Goal: Task Accomplishment & Management: Complete application form

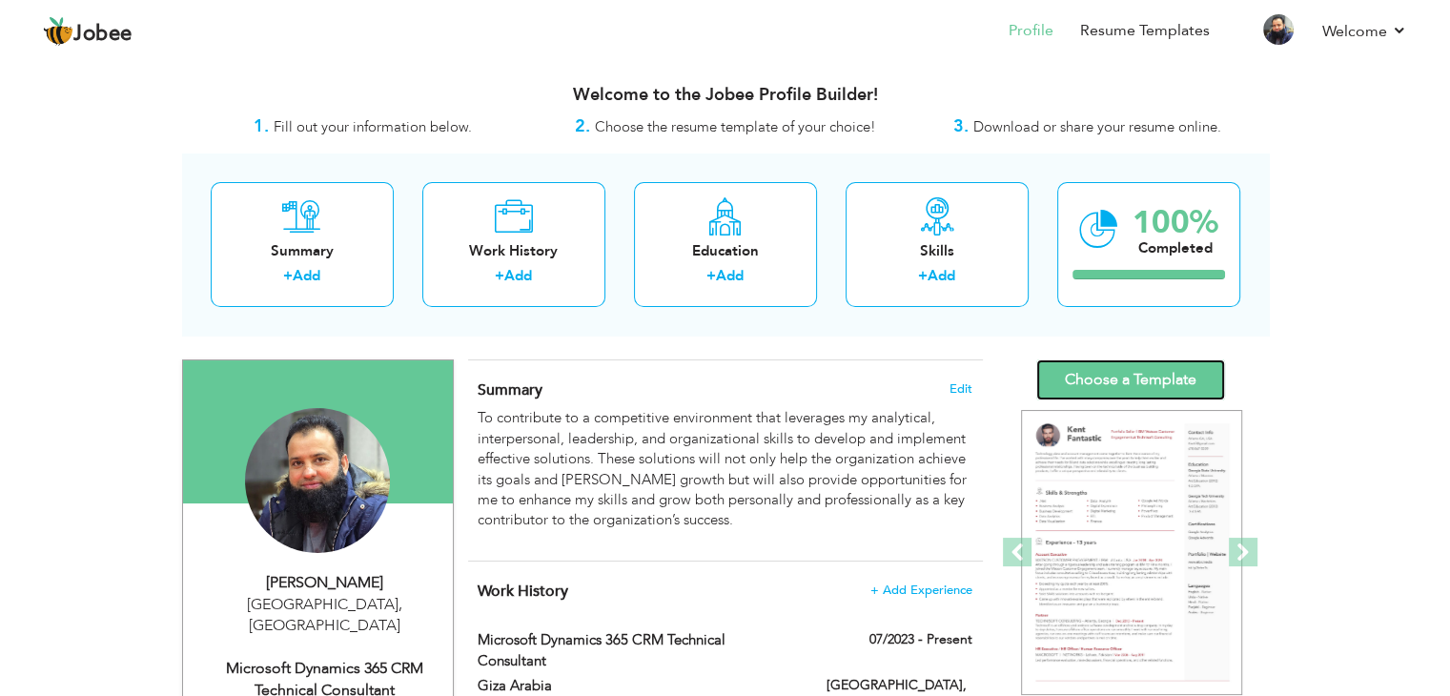
click at [1116, 377] on link "Choose a Template" at bounding box center [1130, 379] width 189 height 41
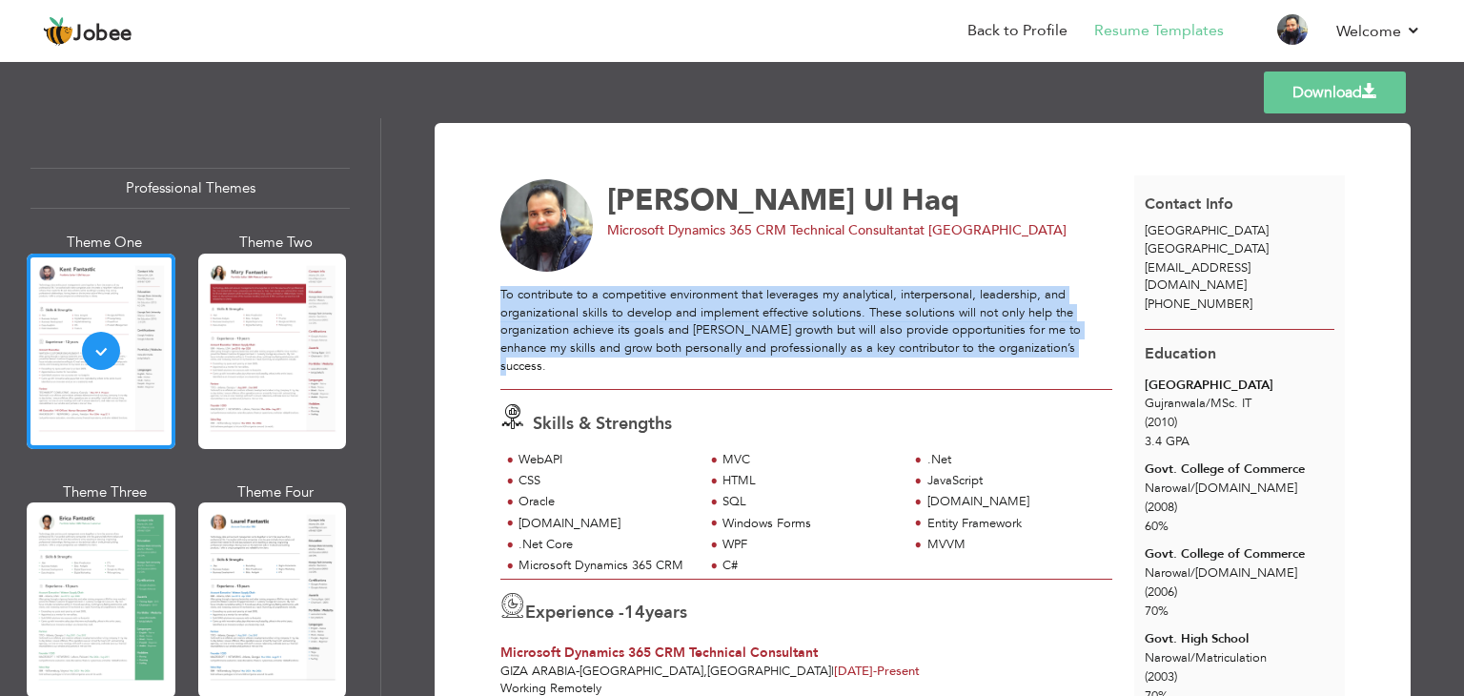
drag, startPoint x: 1018, startPoint y: 351, endPoint x: 497, endPoint y: 297, distance: 523.1
click at [500, 297] on p "To contribute to a competitive environment that leverages my analytical, interp…" at bounding box center [806, 330] width 612 height 89
copy p "To contribute to a competitive environment that leverages my analytical, interp…"
click at [1013, 34] on link "Back to Profile" at bounding box center [1017, 31] width 100 height 22
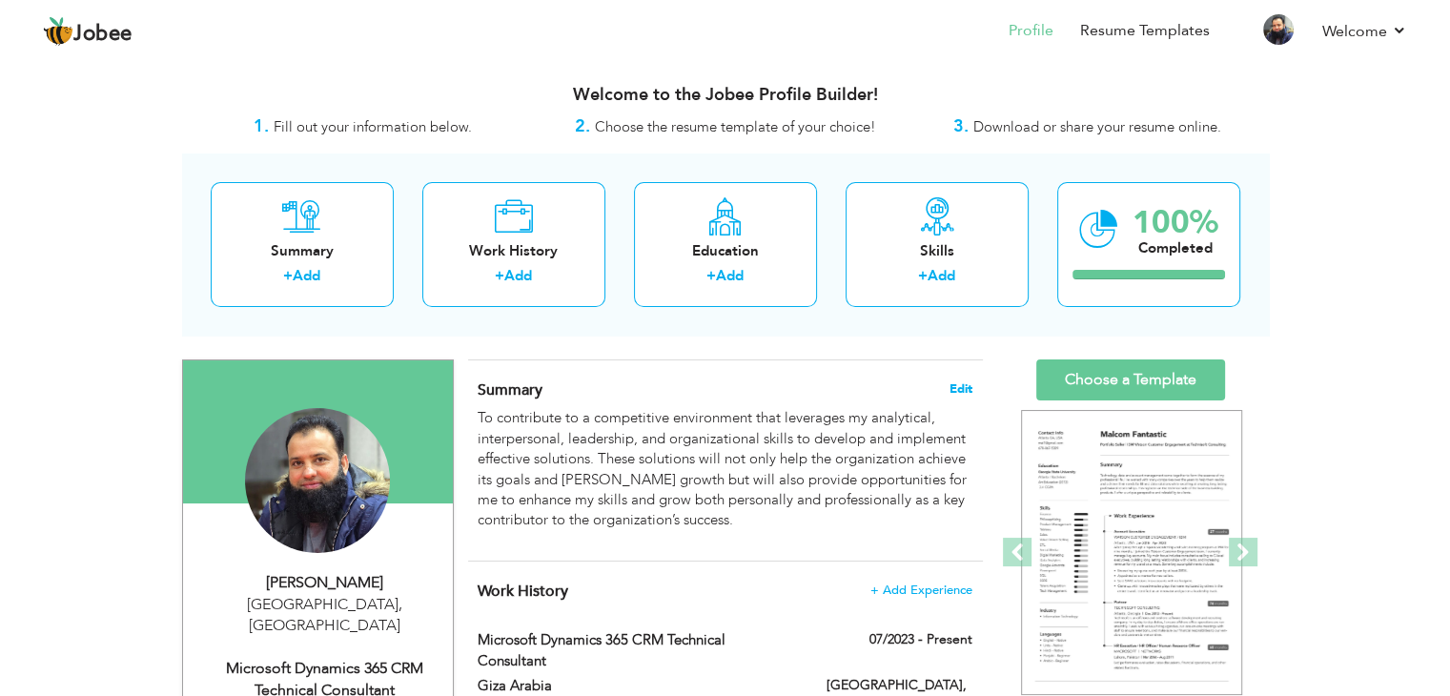
click at [949, 383] on span "Edit" at bounding box center [960, 388] width 23 height 13
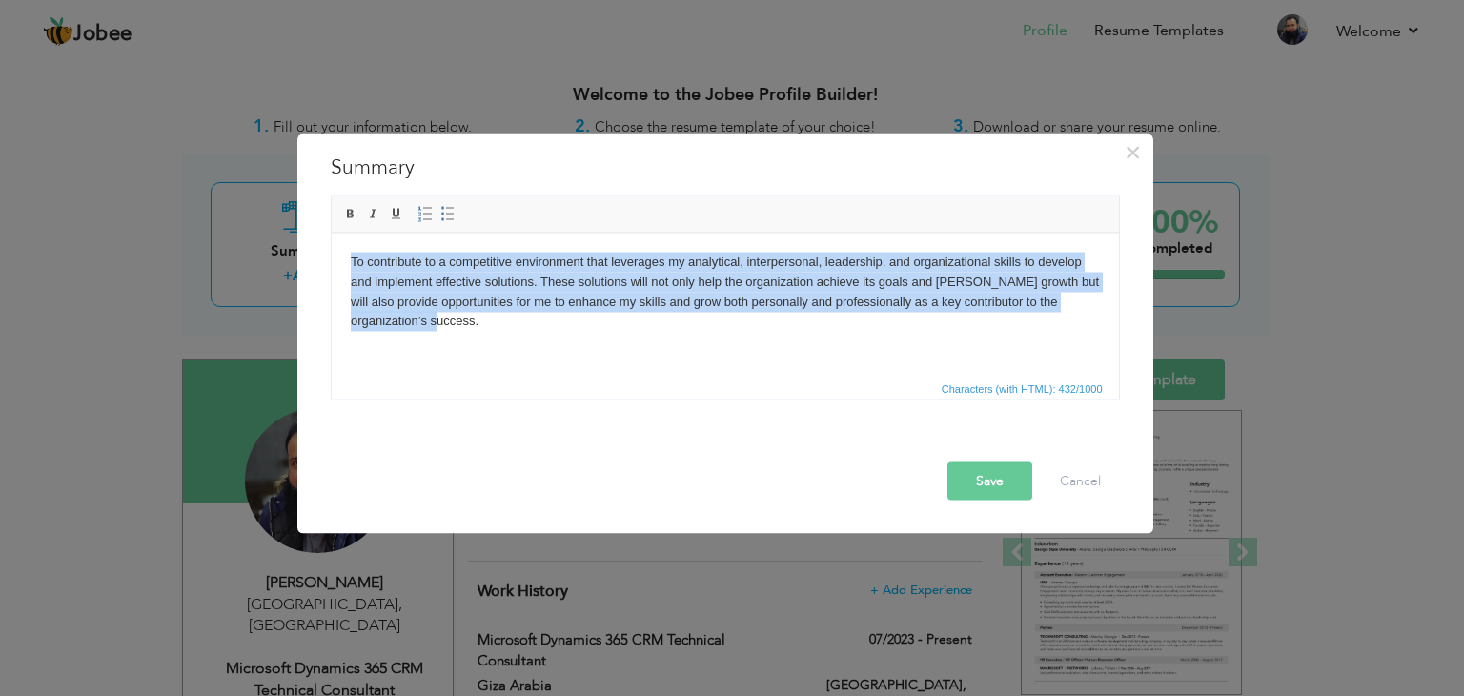
drag, startPoint x: 422, startPoint y: 332, endPoint x: 330, endPoint y: 264, distance: 114.6
click at [331, 264] on html "To contribute to a competitive environment that leverages my analytical, interp…" at bounding box center [724, 291] width 787 height 117
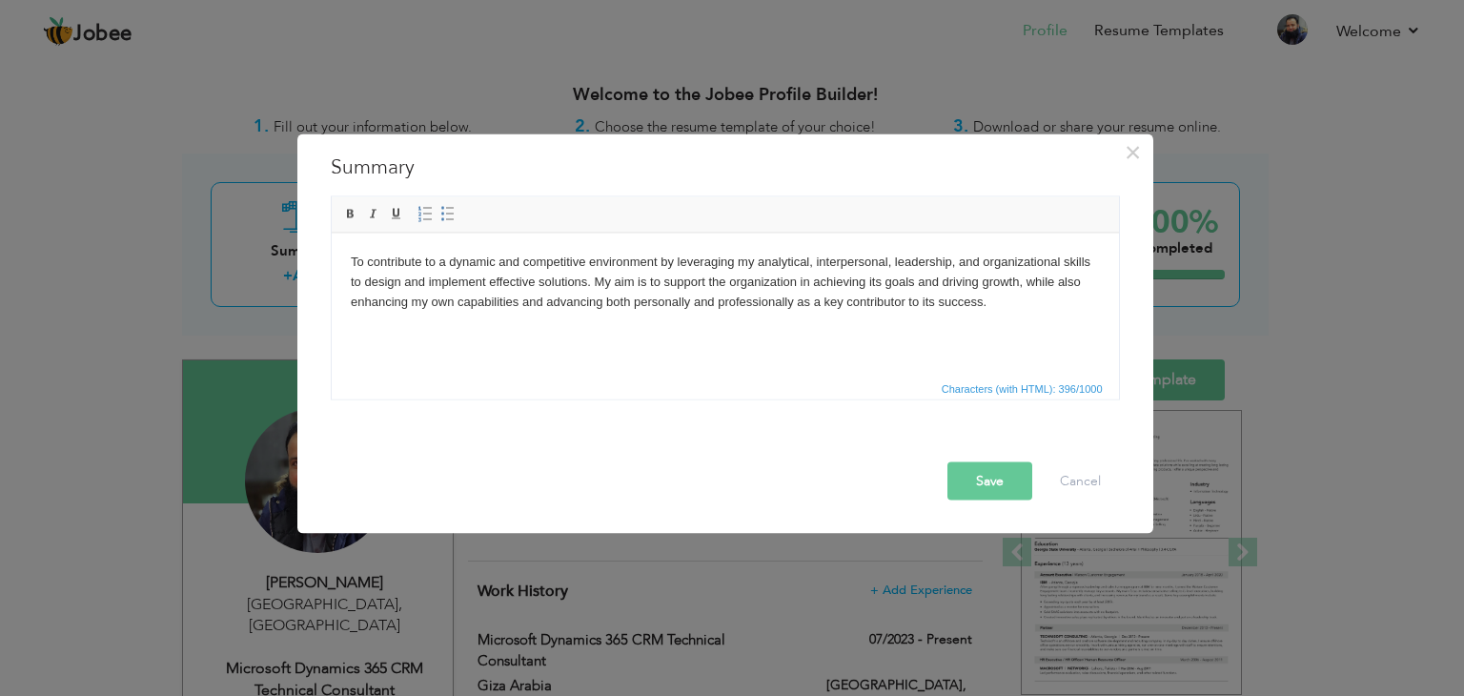
click at [458, 330] on html "To contribute to a dynamic and competitive environment by leveraging my analyti…" at bounding box center [724, 281] width 787 height 97
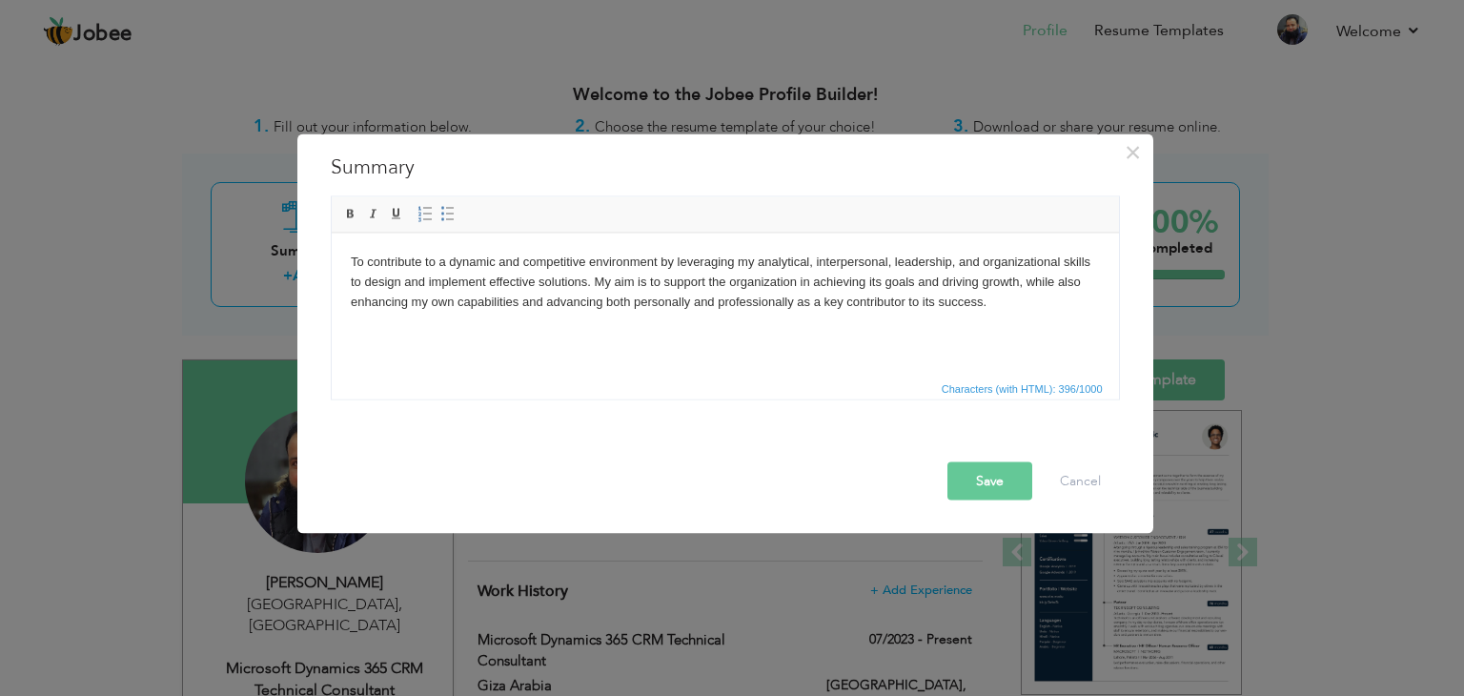
click at [993, 489] on button "Save" at bounding box center [989, 481] width 85 height 38
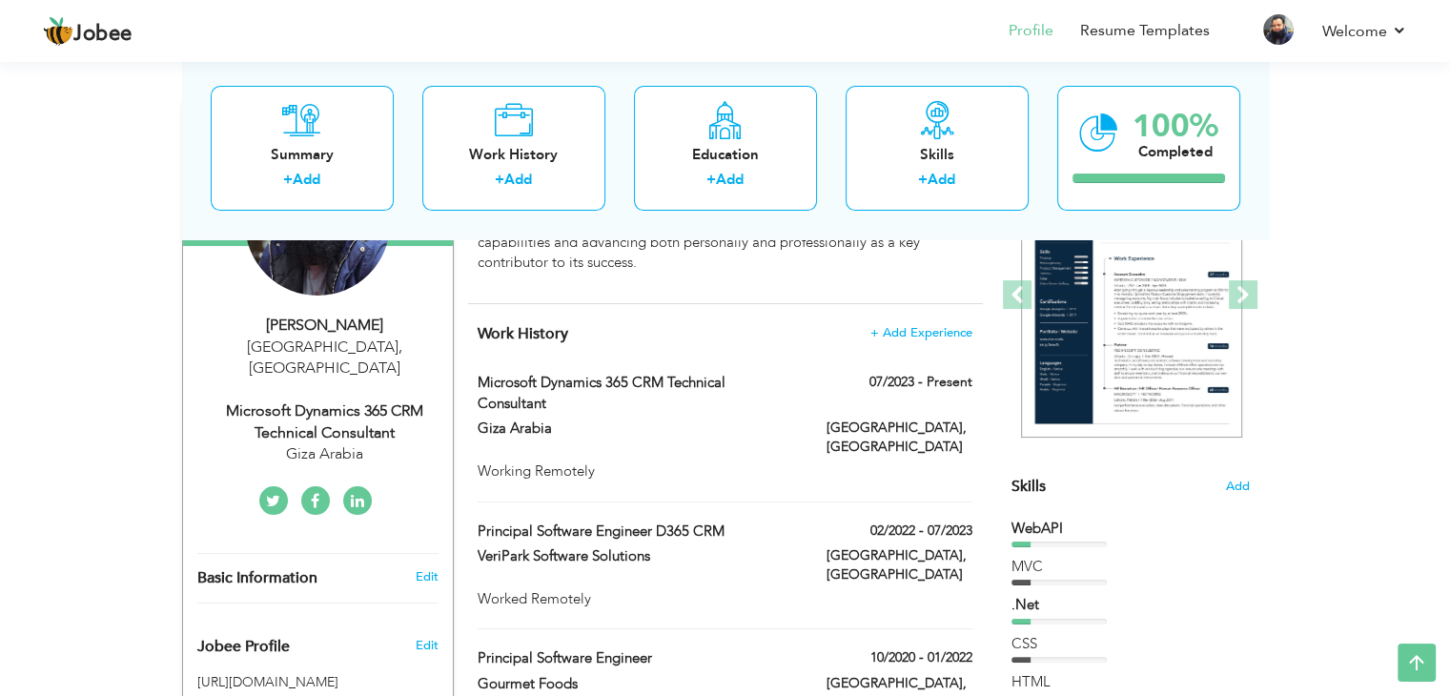
scroll to position [252, 0]
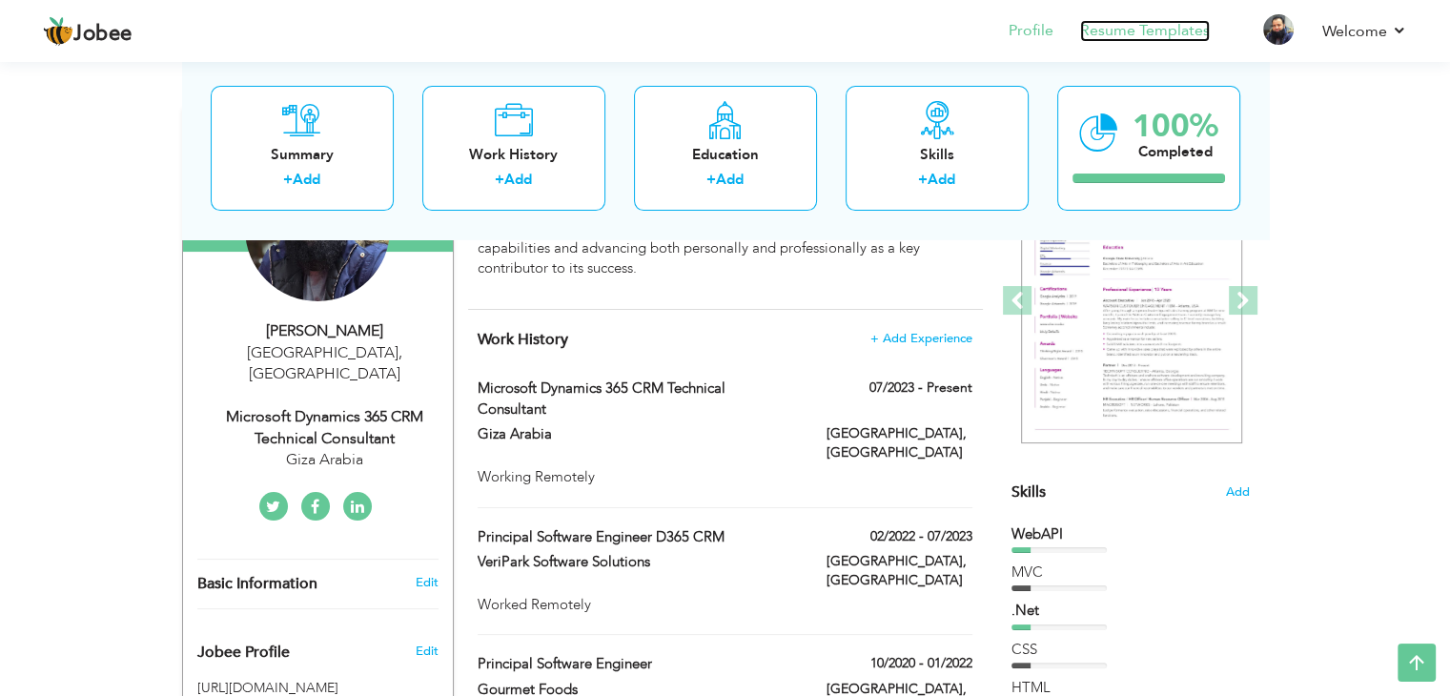
click at [1128, 33] on link "Resume Templates" at bounding box center [1145, 31] width 130 height 22
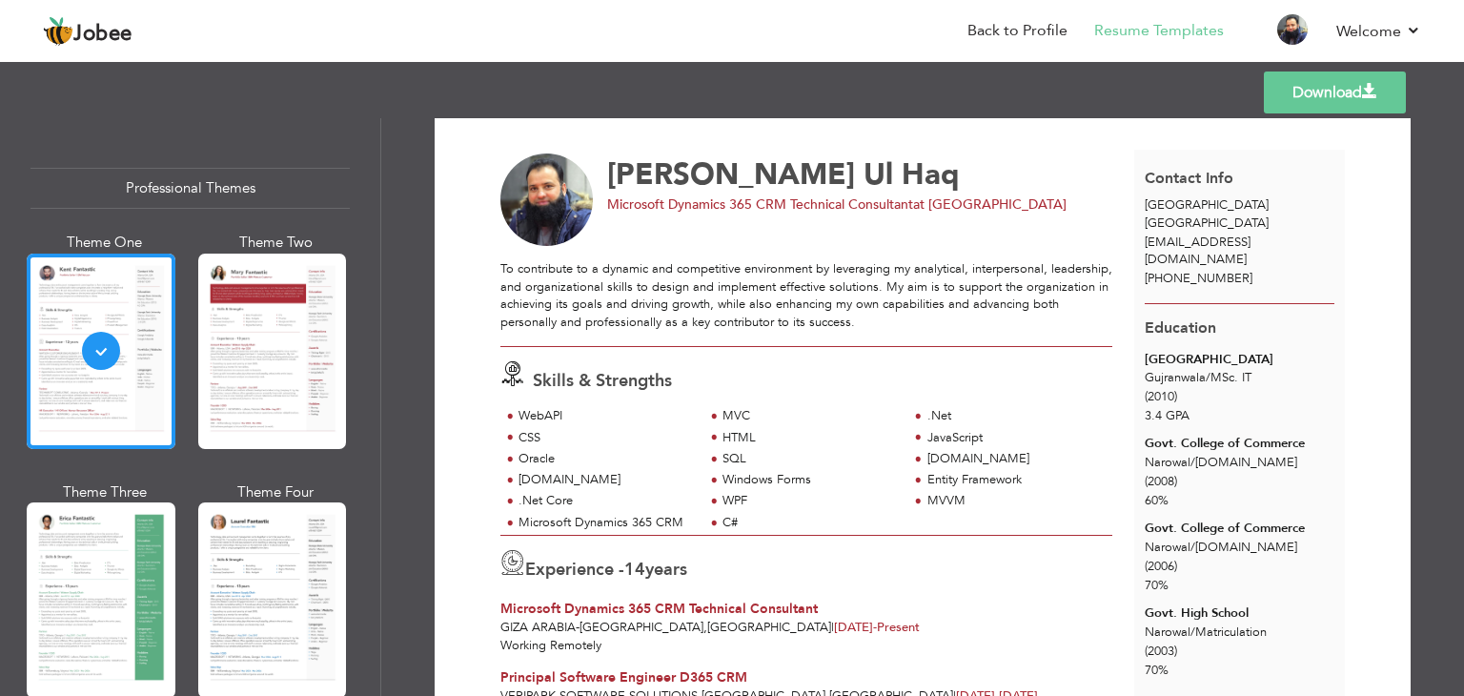
scroll to position [18, 0]
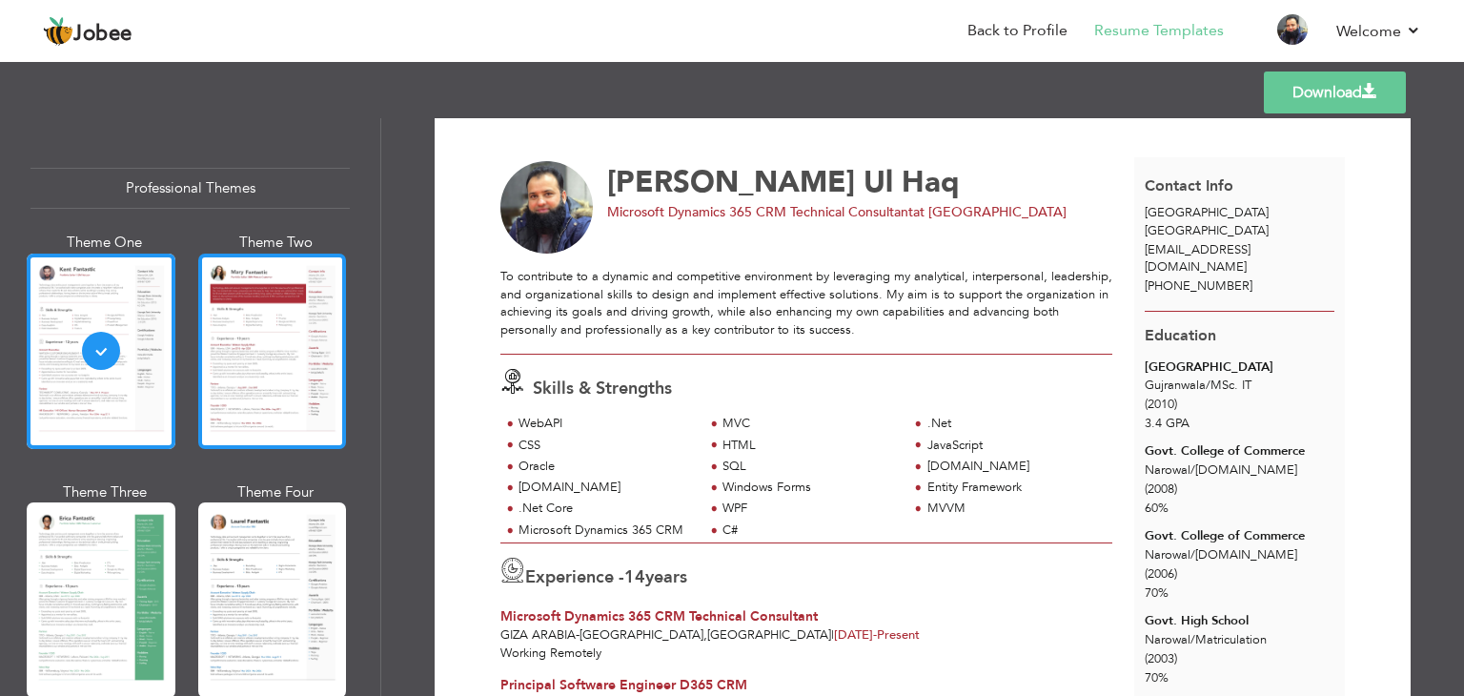
click at [262, 331] on div at bounding box center [272, 350] width 149 height 195
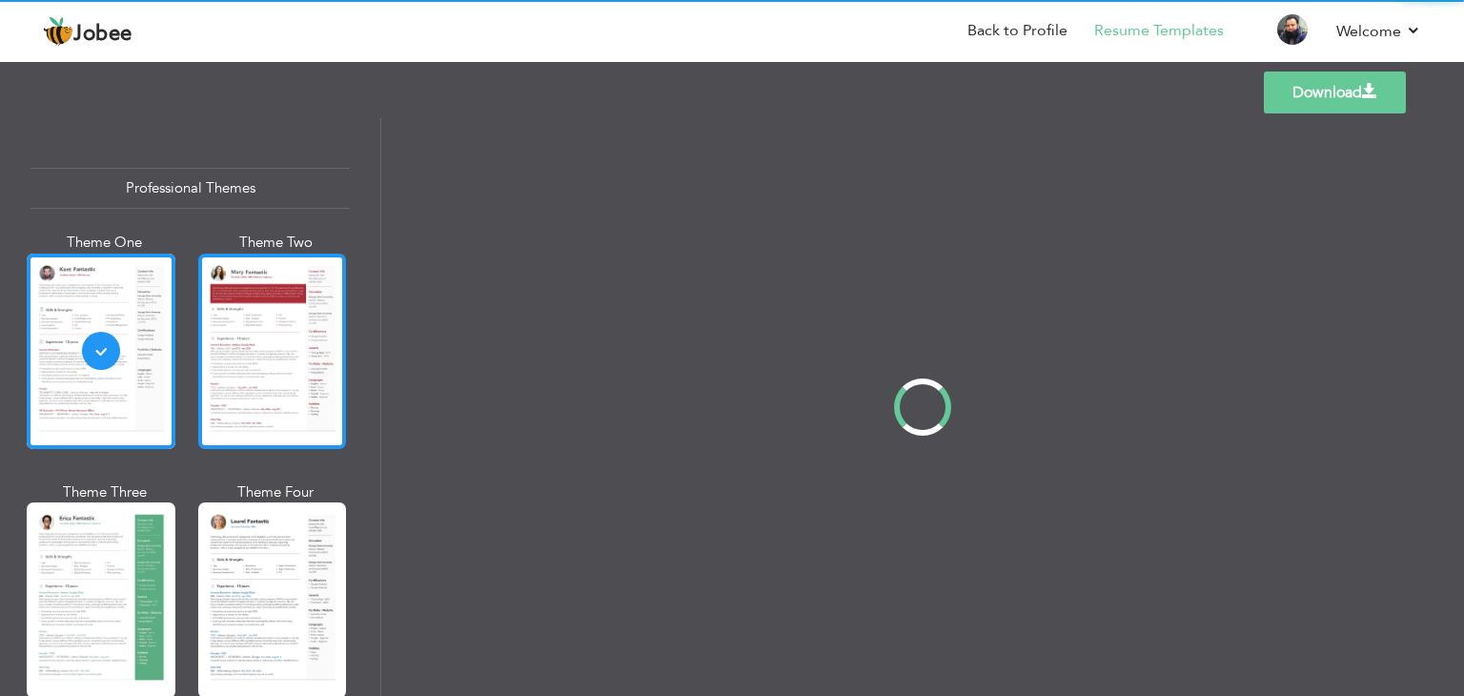
scroll to position [0, 0]
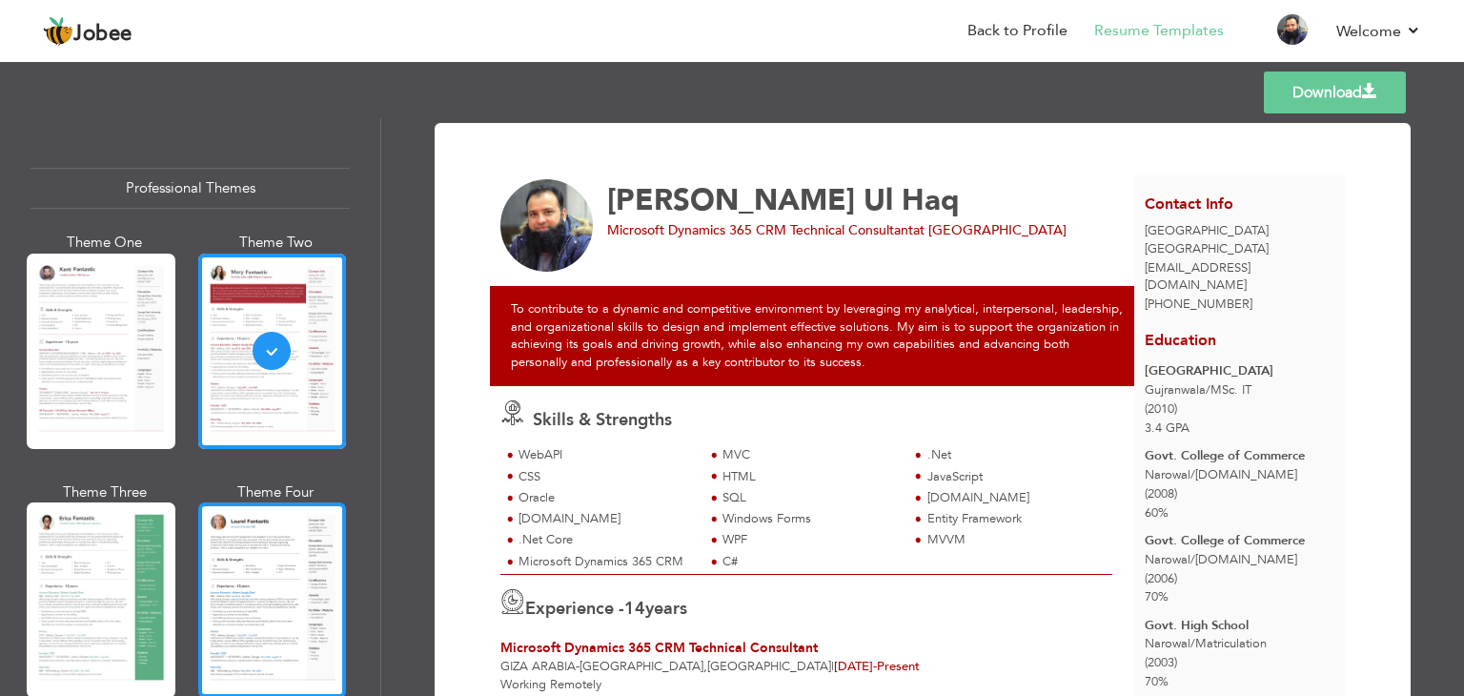
click at [271, 551] on div at bounding box center [272, 599] width 149 height 195
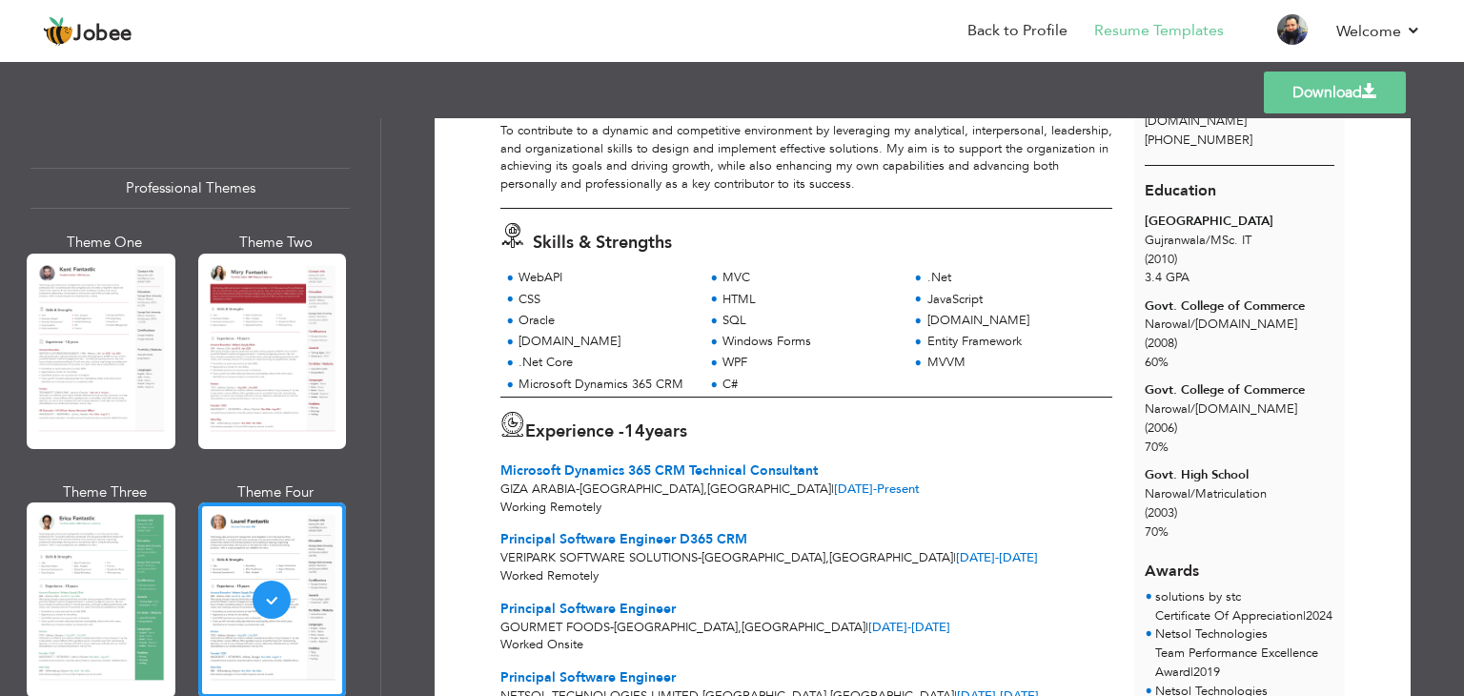
scroll to position [149, 0]
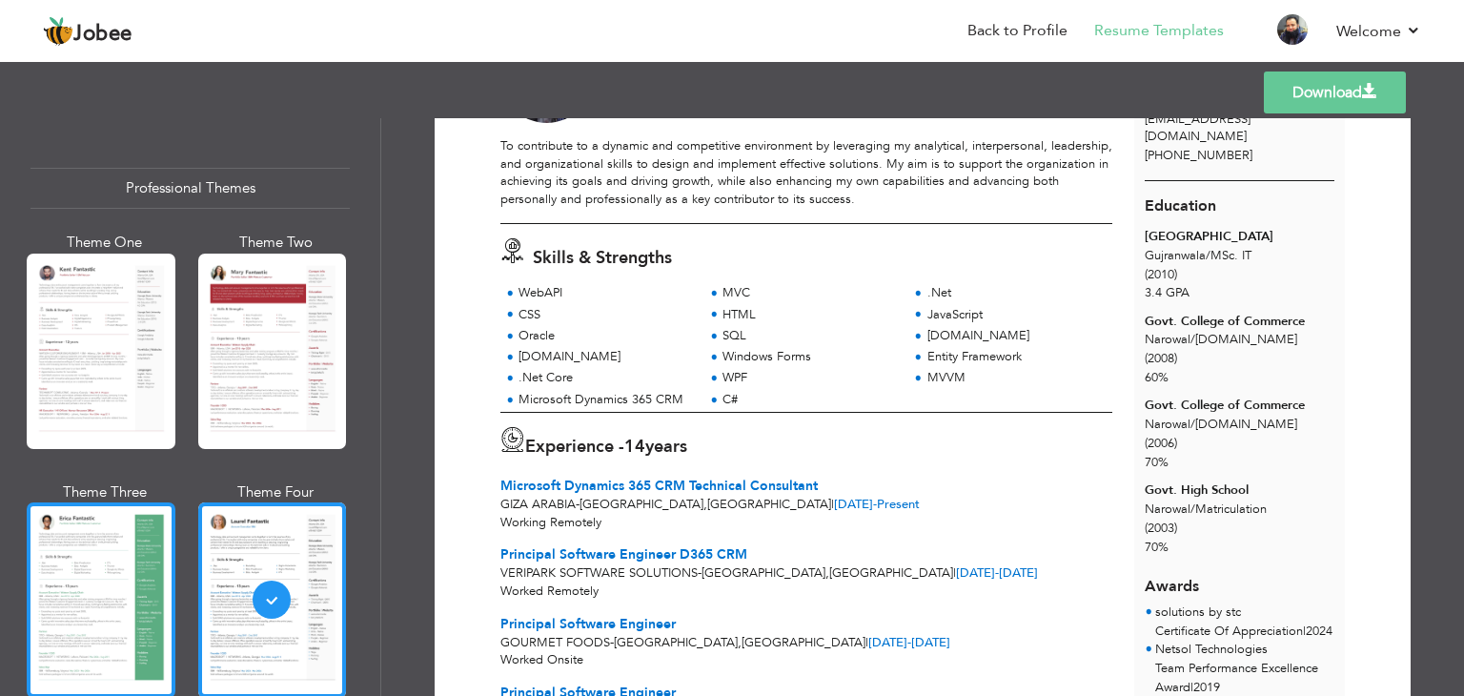
click at [103, 554] on div at bounding box center [101, 599] width 149 height 195
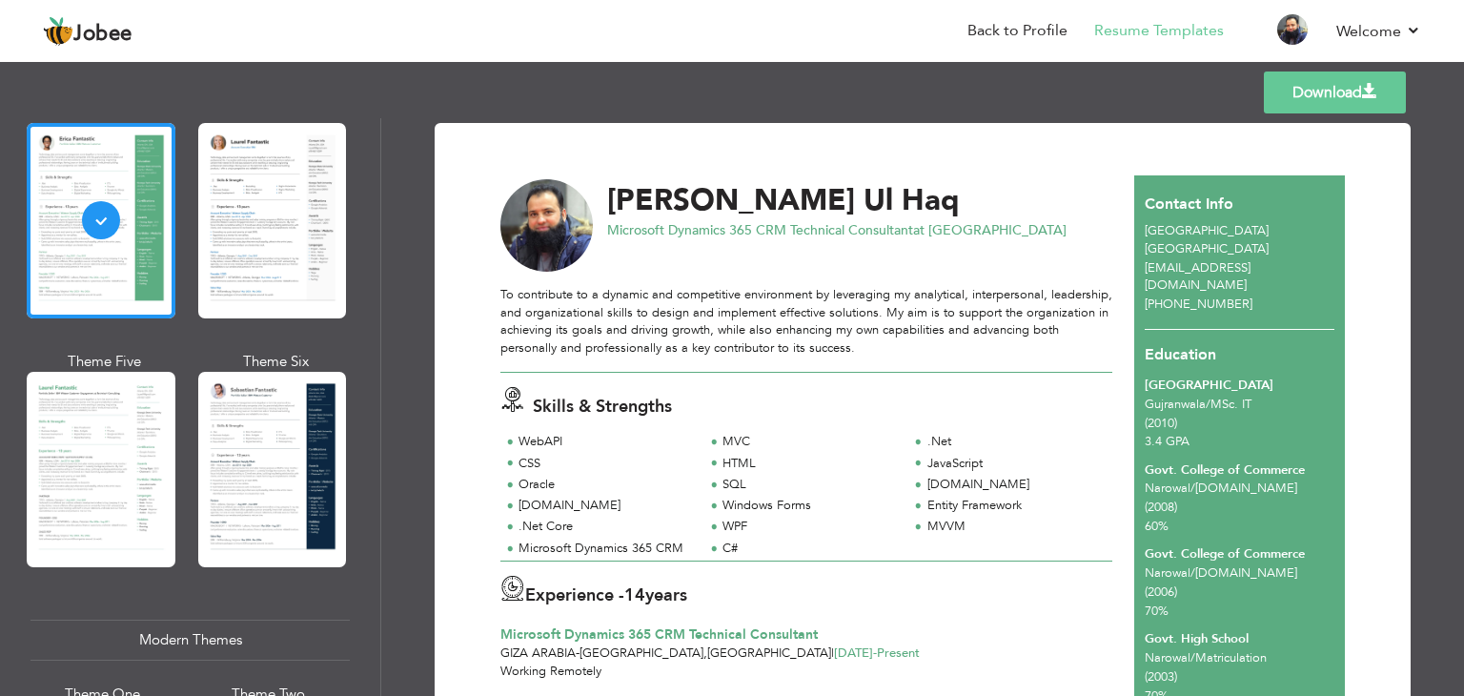
scroll to position [390, 0]
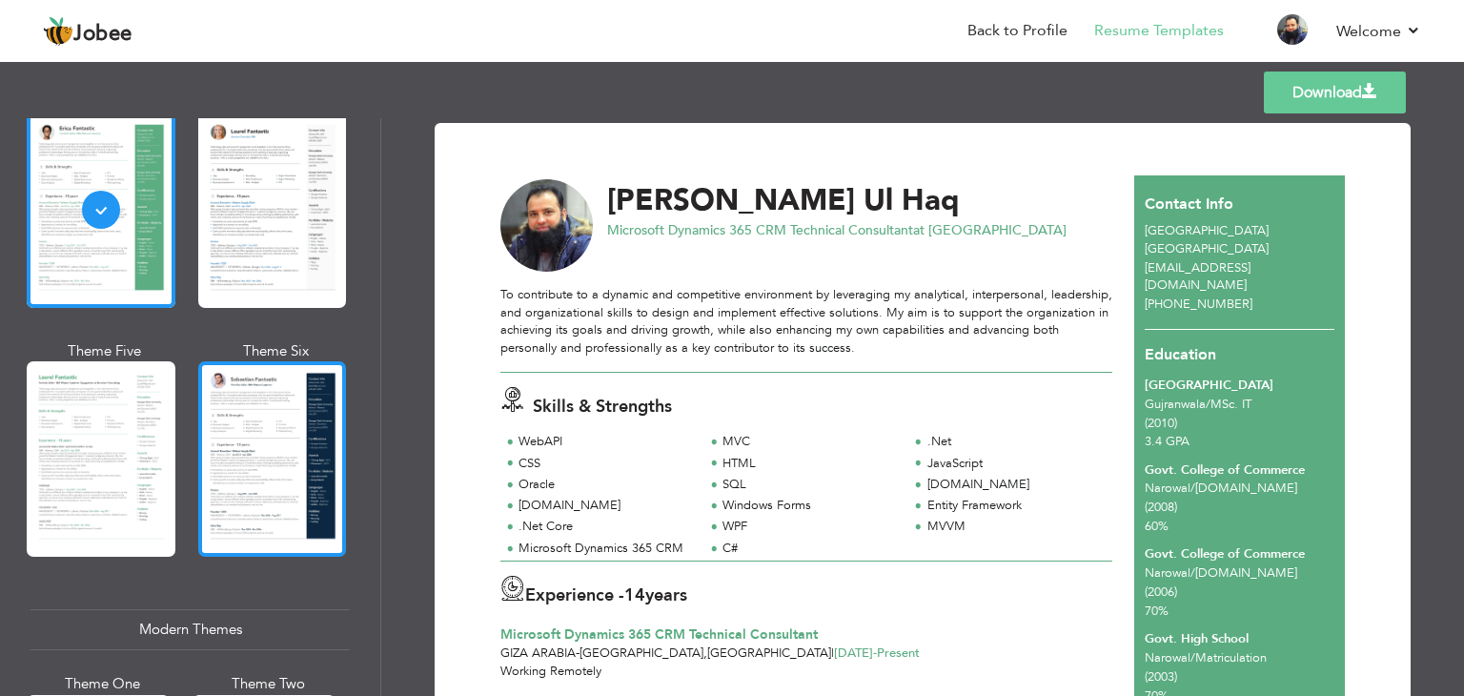
click at [260, 396] on div at bounding box center [272, 458] width 149 height 195
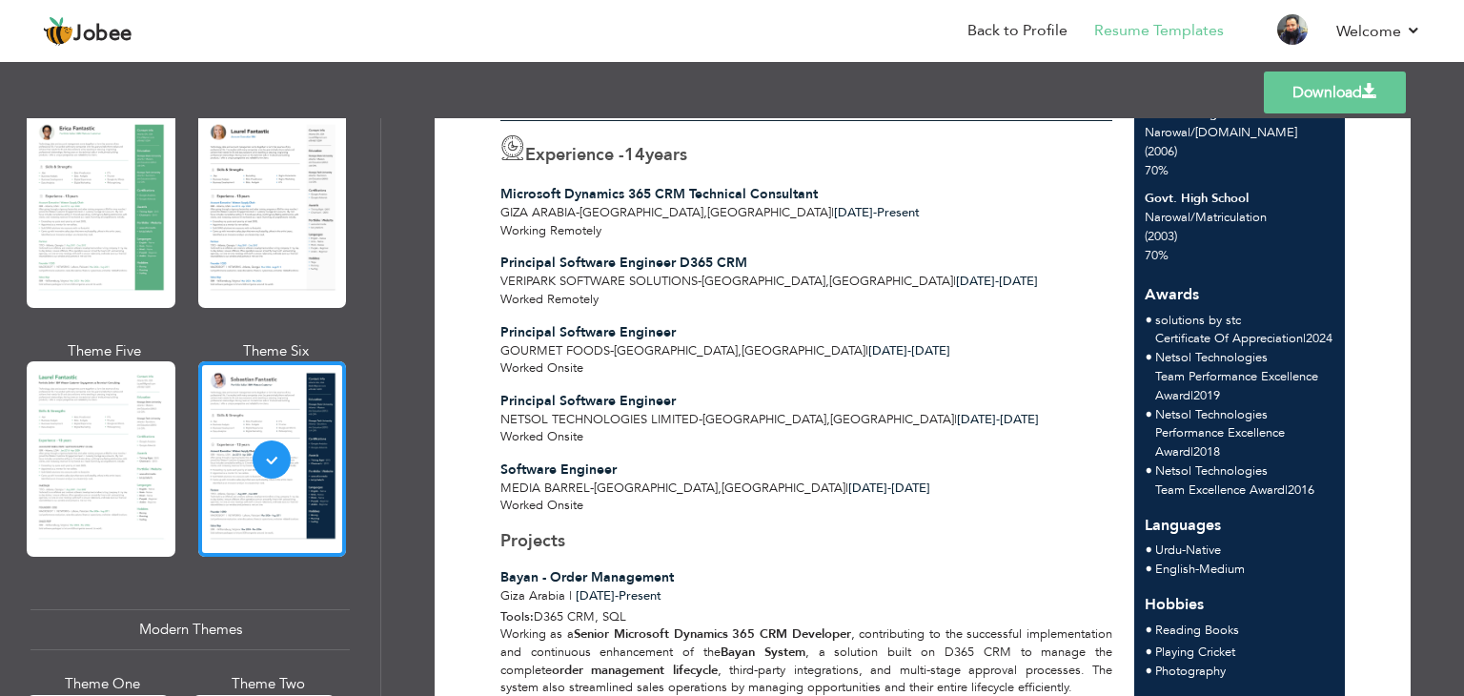
scroll to position [433, 0]
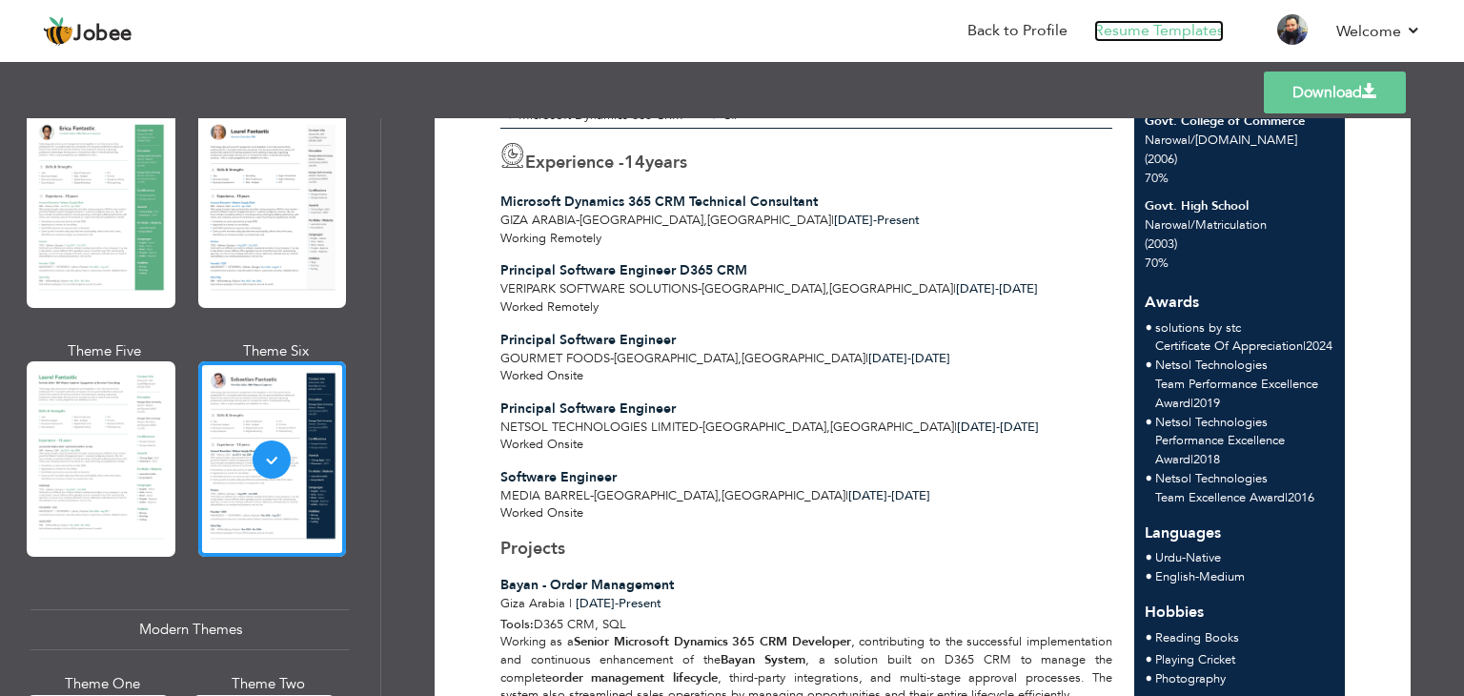
click at [1188, 33] on link "Resume Templates" at bounding box center [1159, 31] width 130 height 22
click at [1122, 30] on link "Resume Templates" at bounding box center [1159, 31] width 130 height 22
click at [1053, 30] on link "Back to Profile" at bounding box center [1017, 31] width 100 height 22
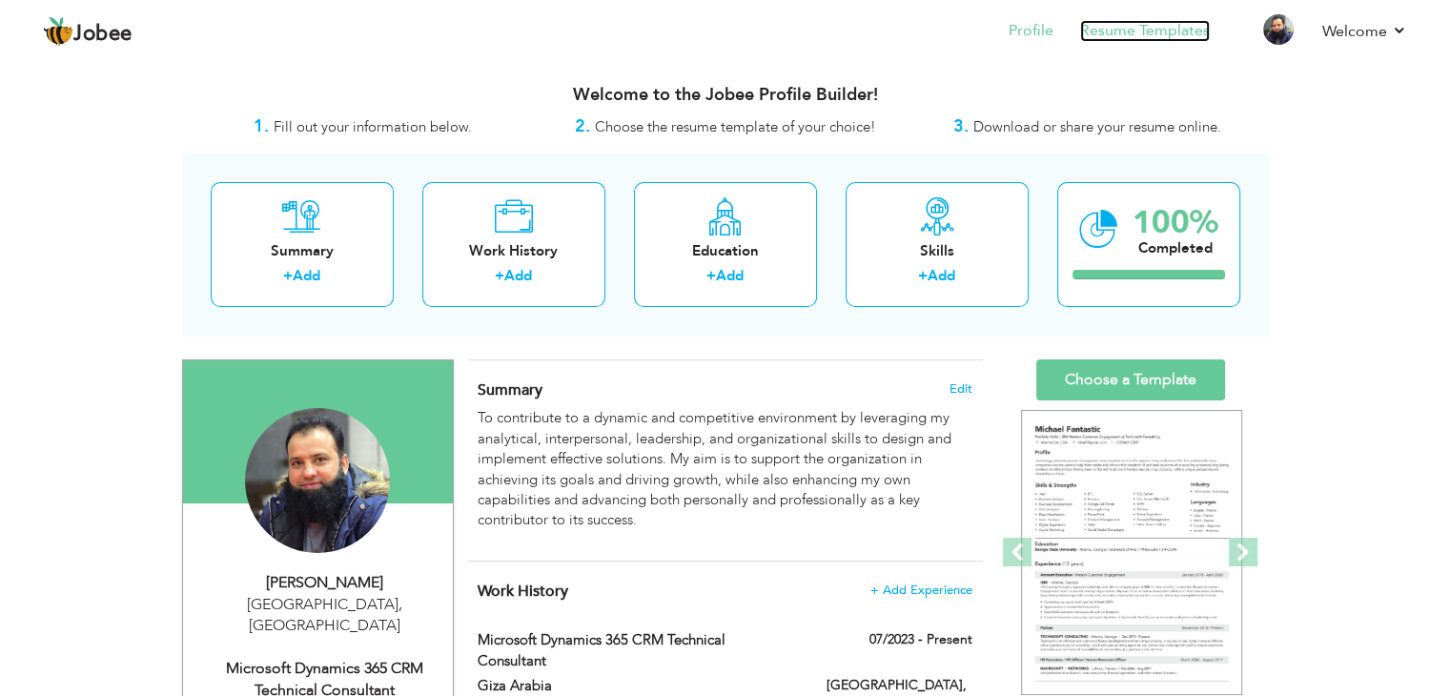
click at [1169, 30] on link "Resume Templates" at bounding box center [1145, 31] width 130 height 22
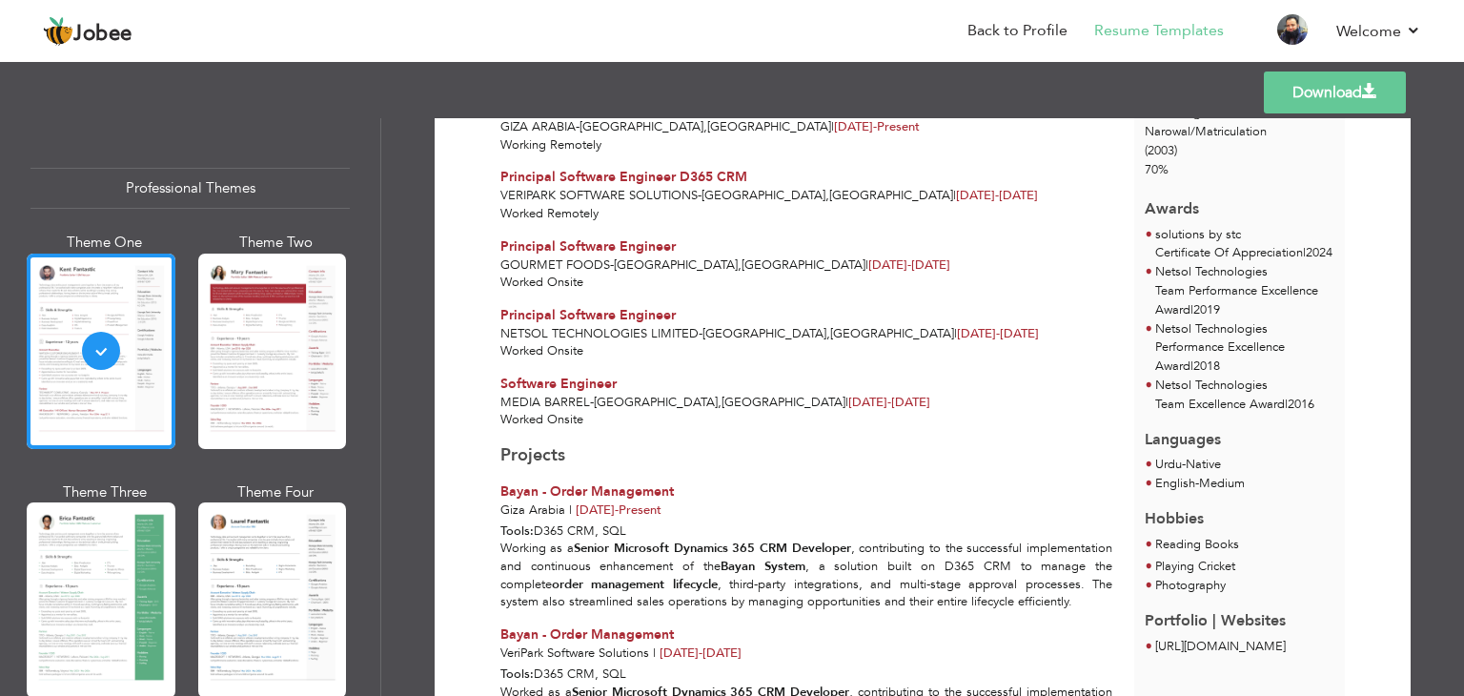
scroll to position [576, 0]
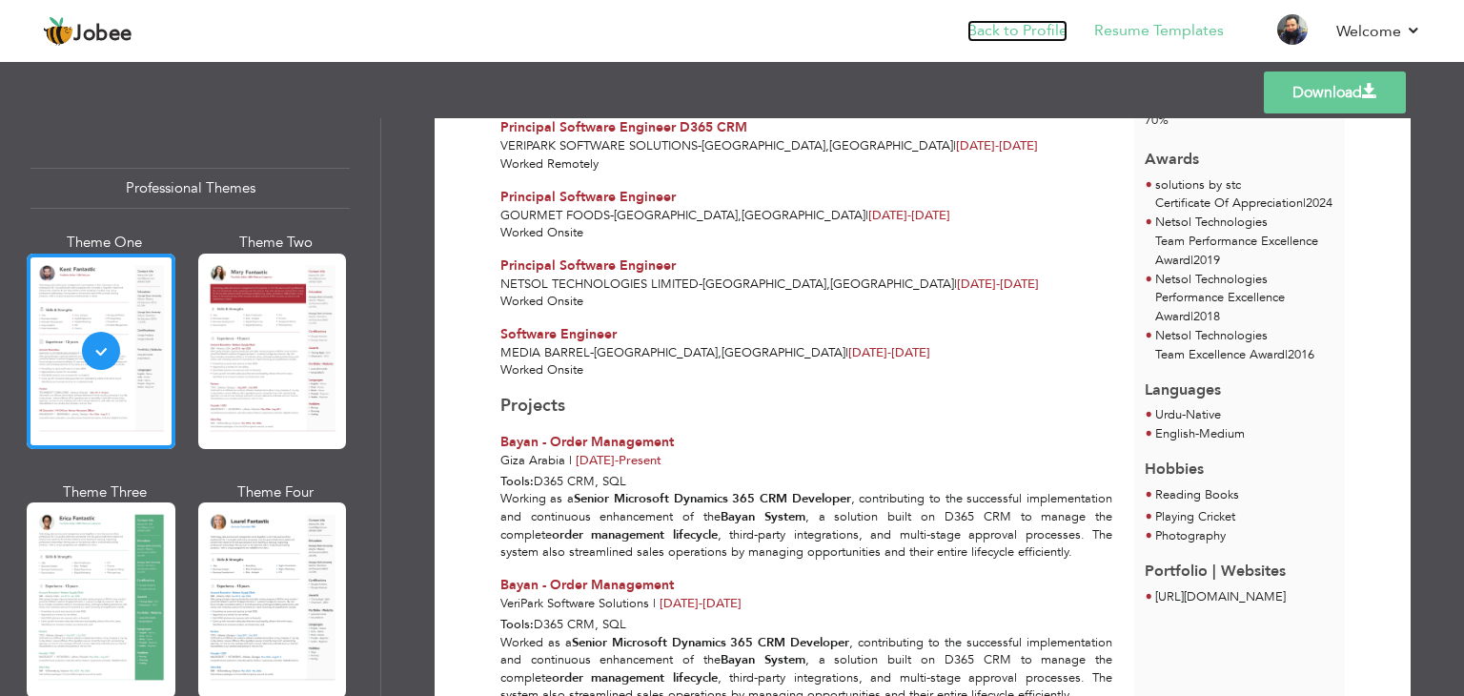
click at [1006, 30] on link "Back to Profile" at bounding box center [1017, 31] width 100 height 22
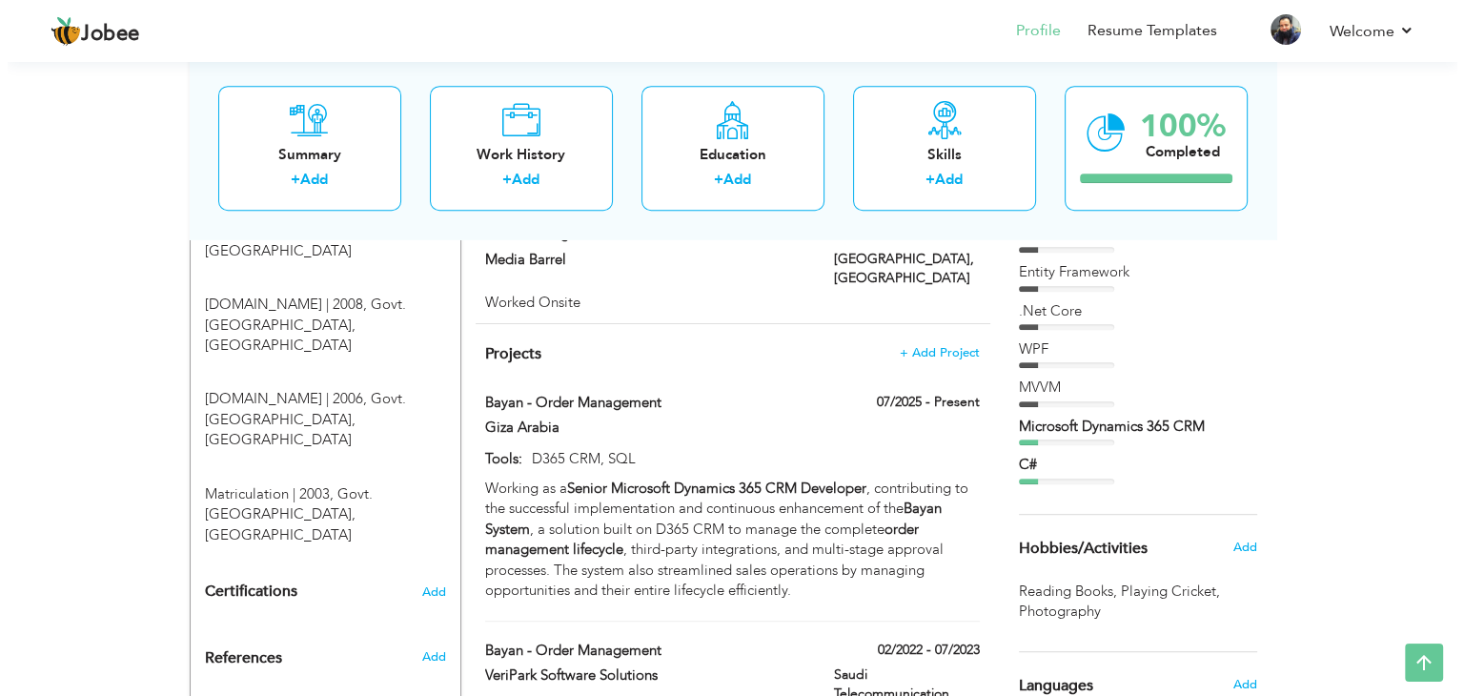
scroll to position [942, 0]
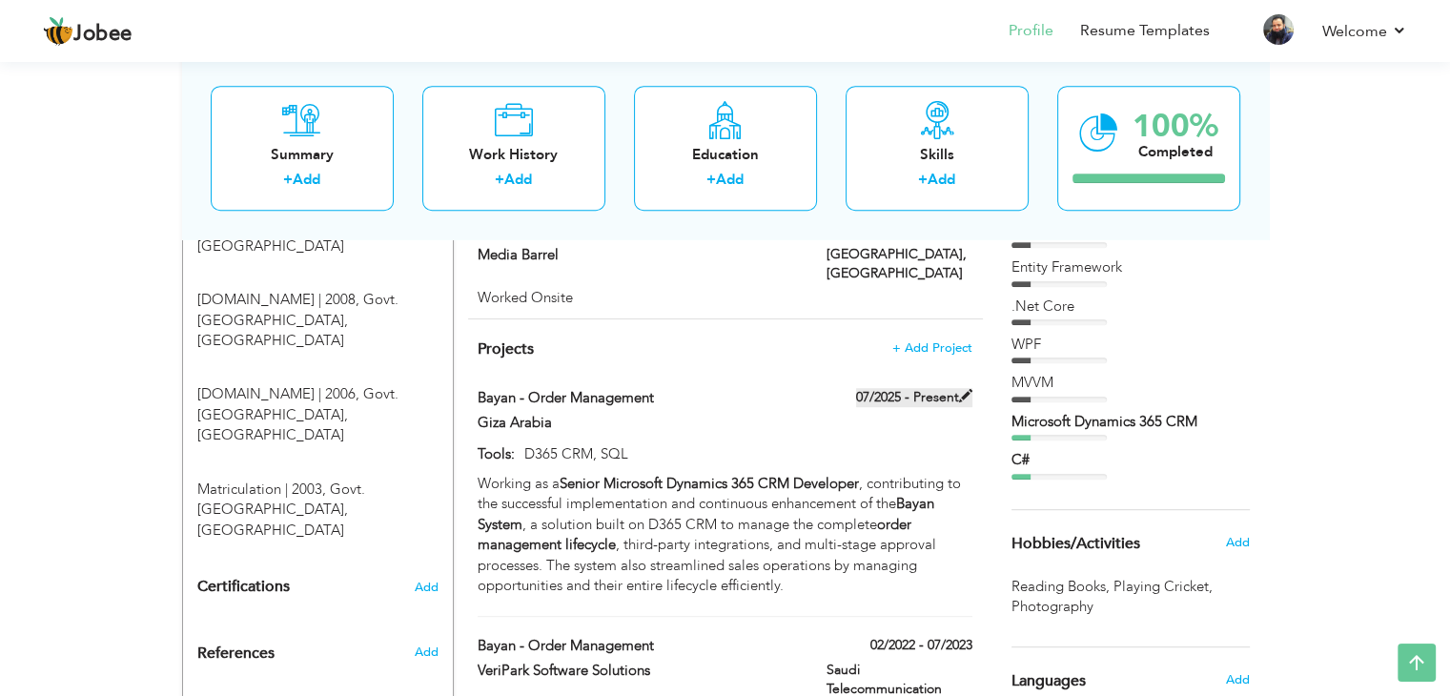
click at [918, 388] on label "07/2025 - Present" at bounding box center [914, 397] width 116 height 19
type input "Bayan - Order Management"
type input "Giza Arabia"
type input "07/2025"
type input "D365 CRM, SQL"
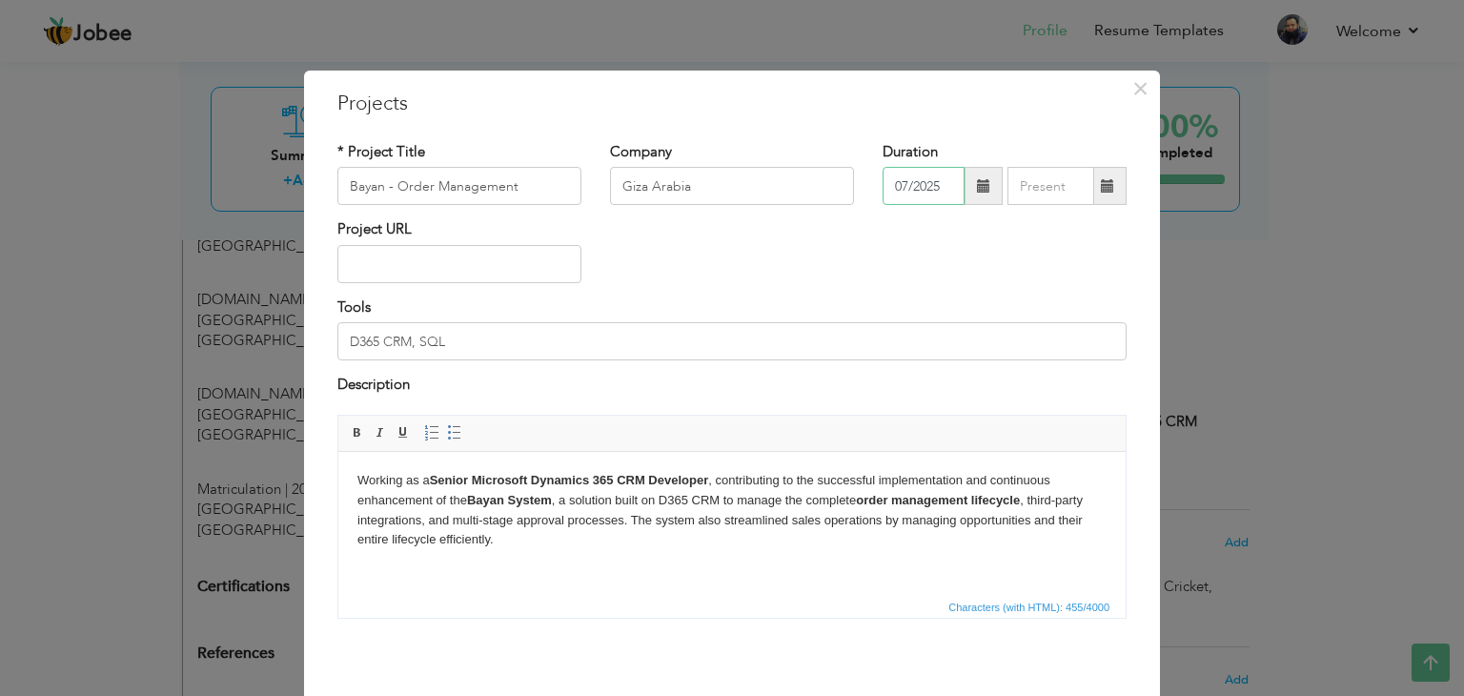
click at [932, 183] on input "07/2025" at bounding box center [923, 186] width 82 height 38
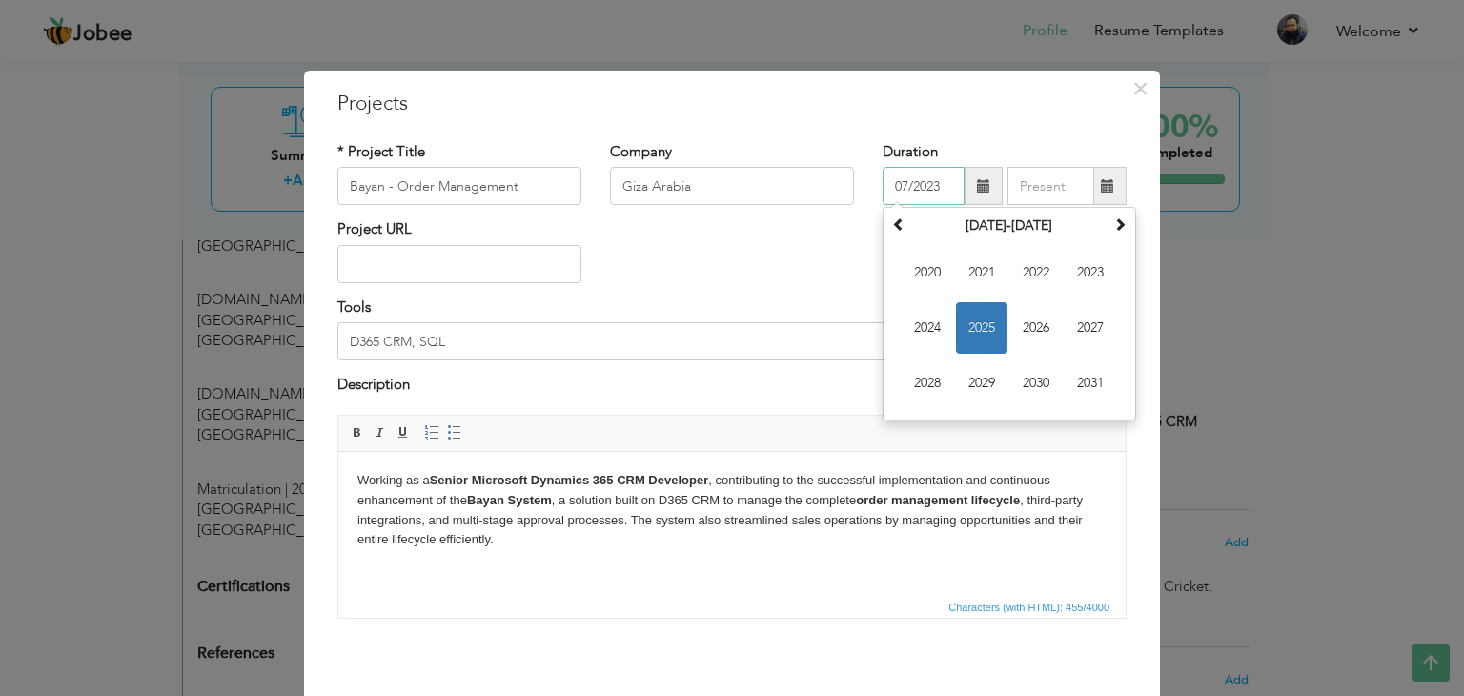
type input "07/2023"
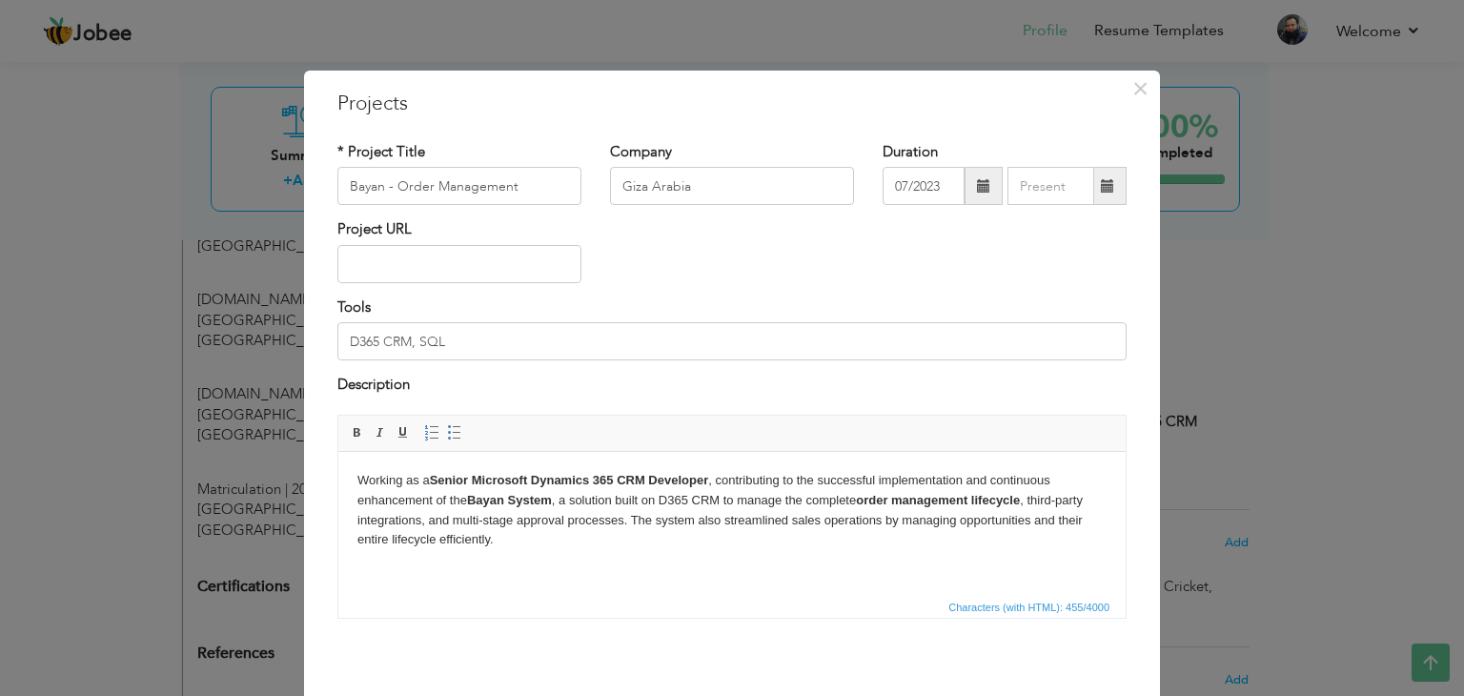
click at [812, 253] on div "Project URL" at bounding box center [732, 257] width 818 height 77
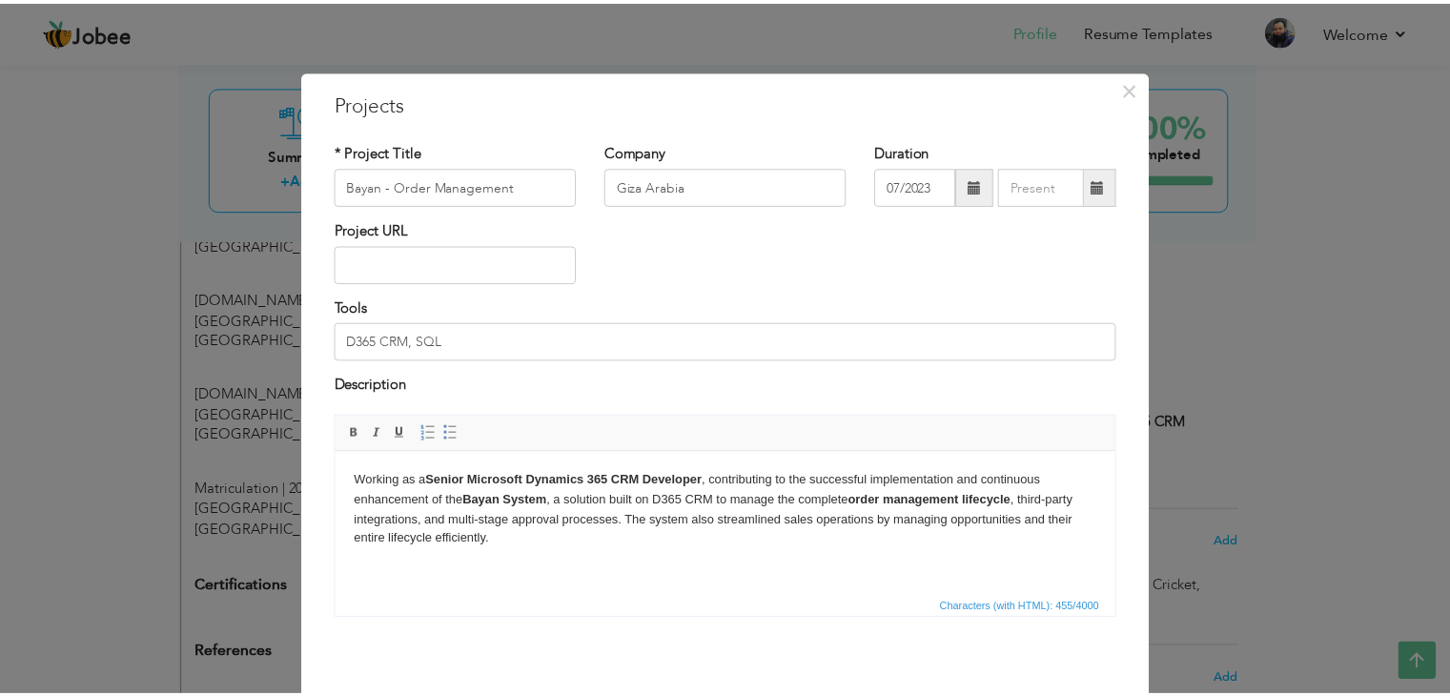
scroll to position [76, 0]
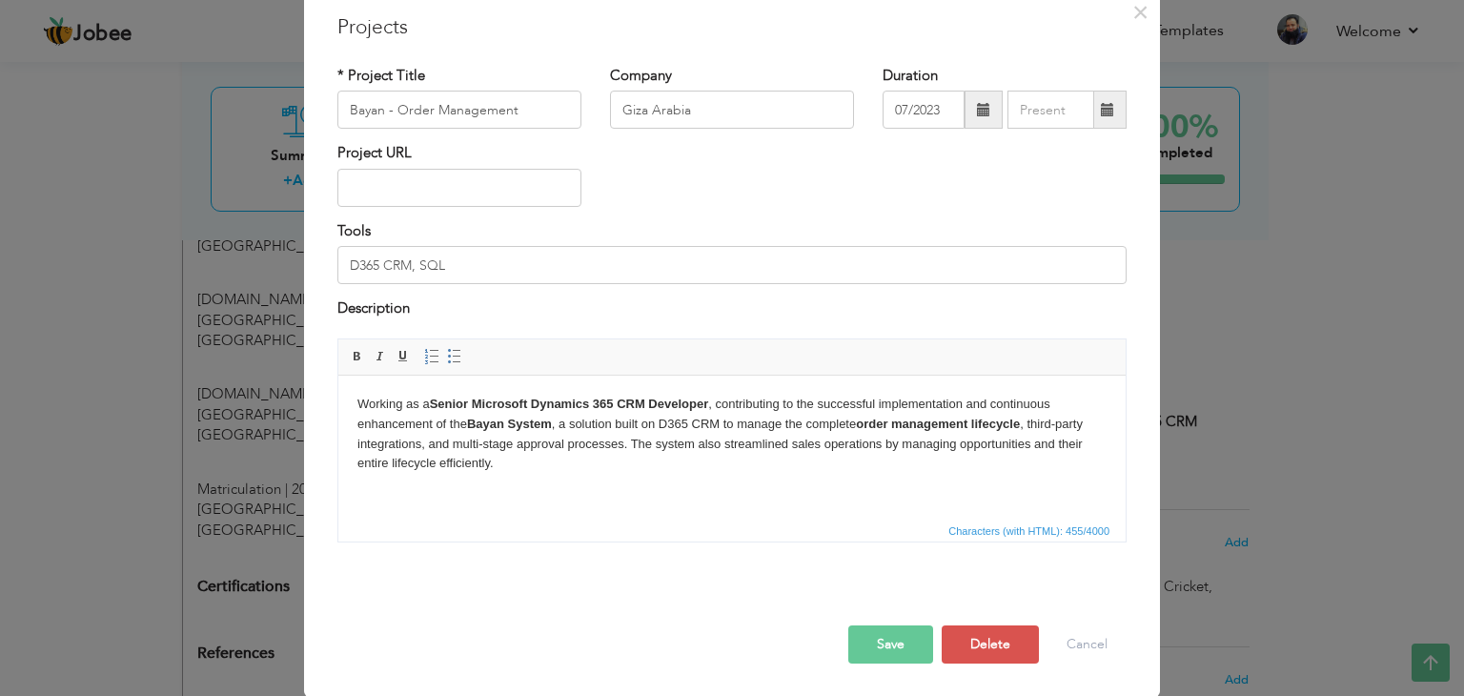
click at [885, 634] on button "Save" at bounding box center [890, 644] width 85 height 38
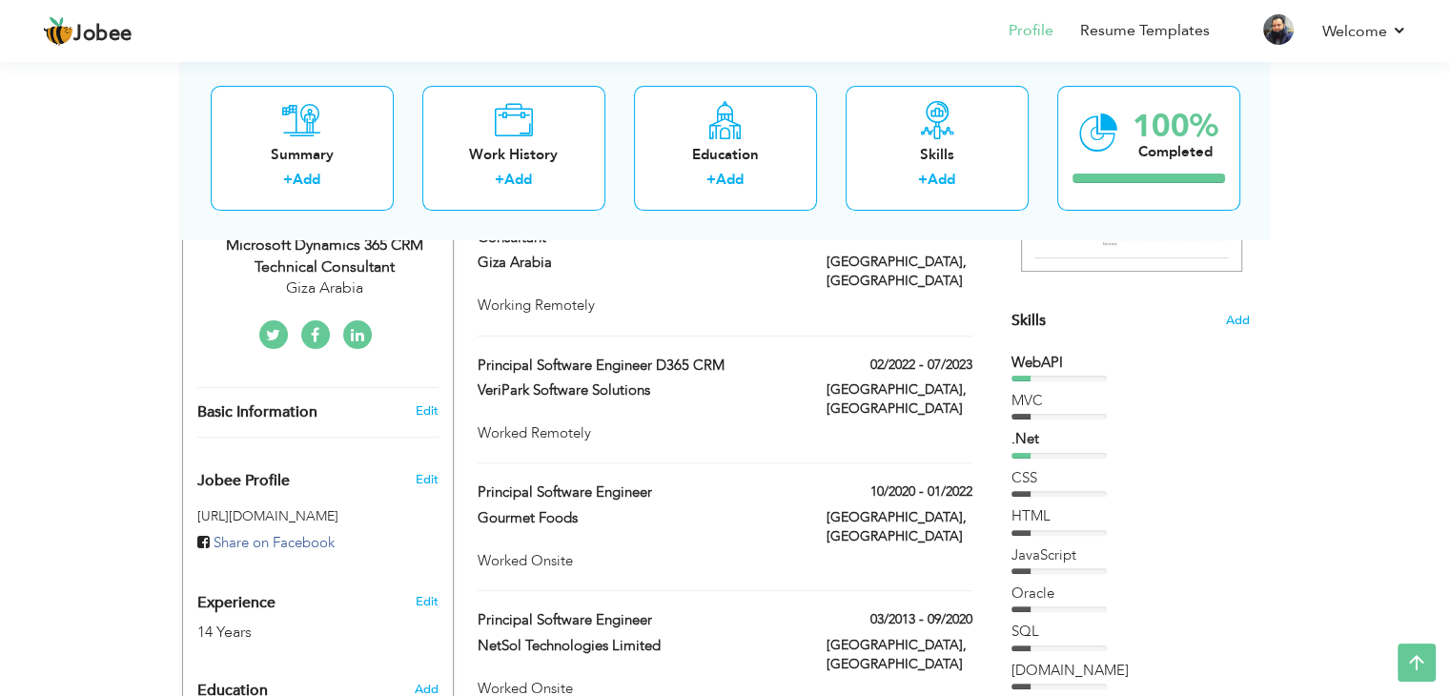
scroll to position [357, 0]
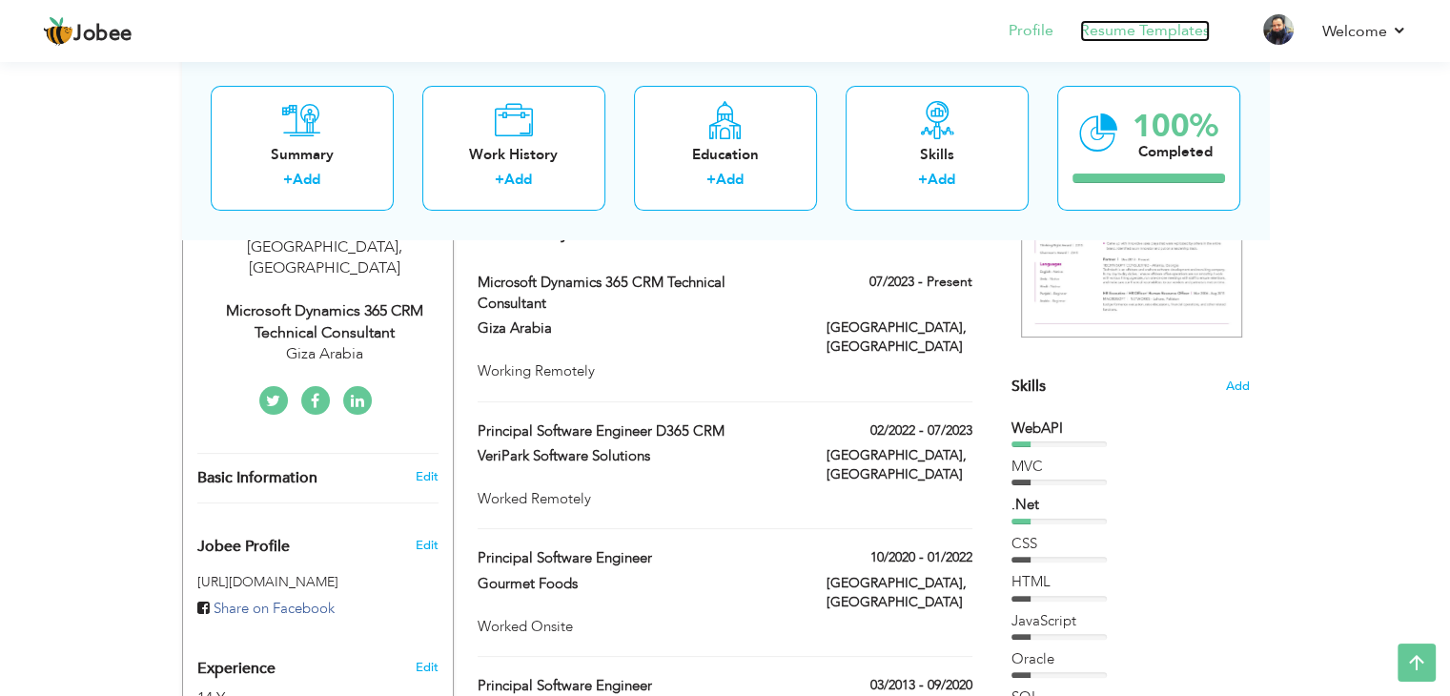
click at [1129, 30] on link "Resume Templates" at bounding box center [1145, 31] width 130 height 22
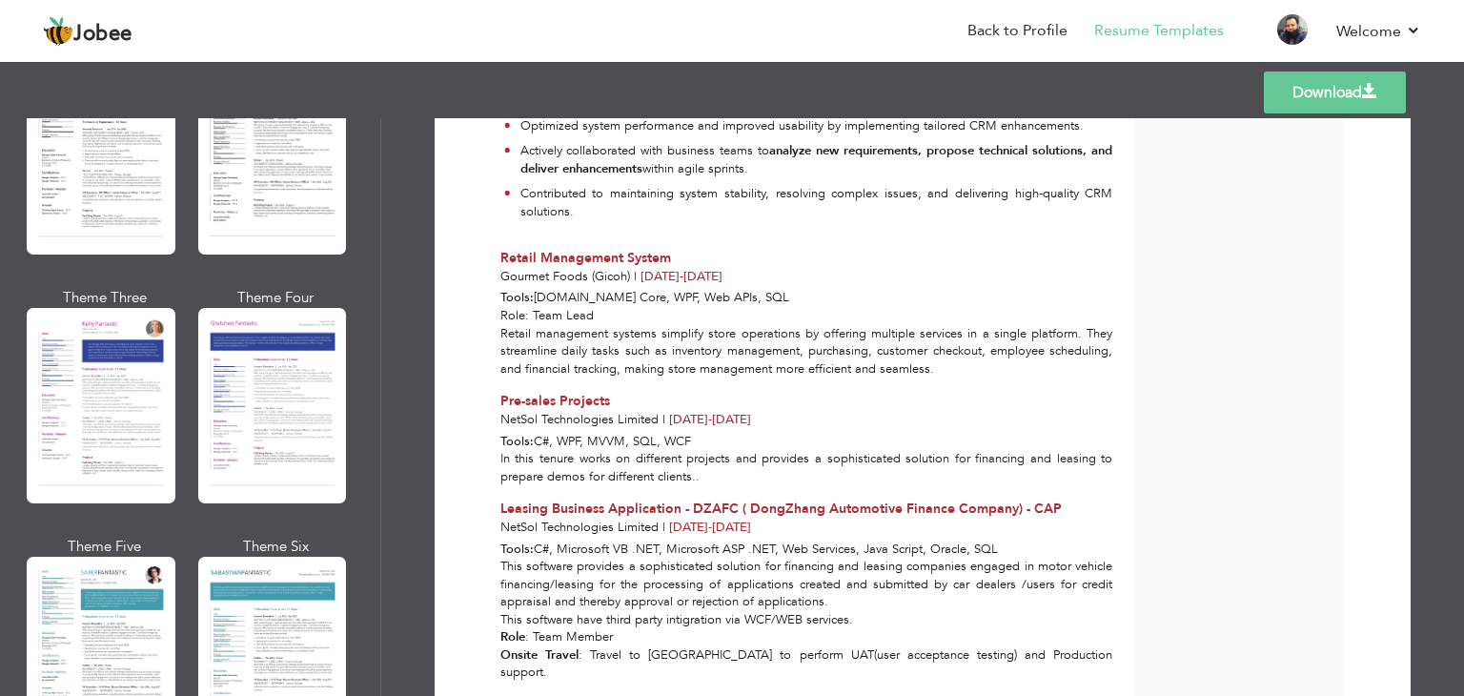
scroll to position [1317, 0]
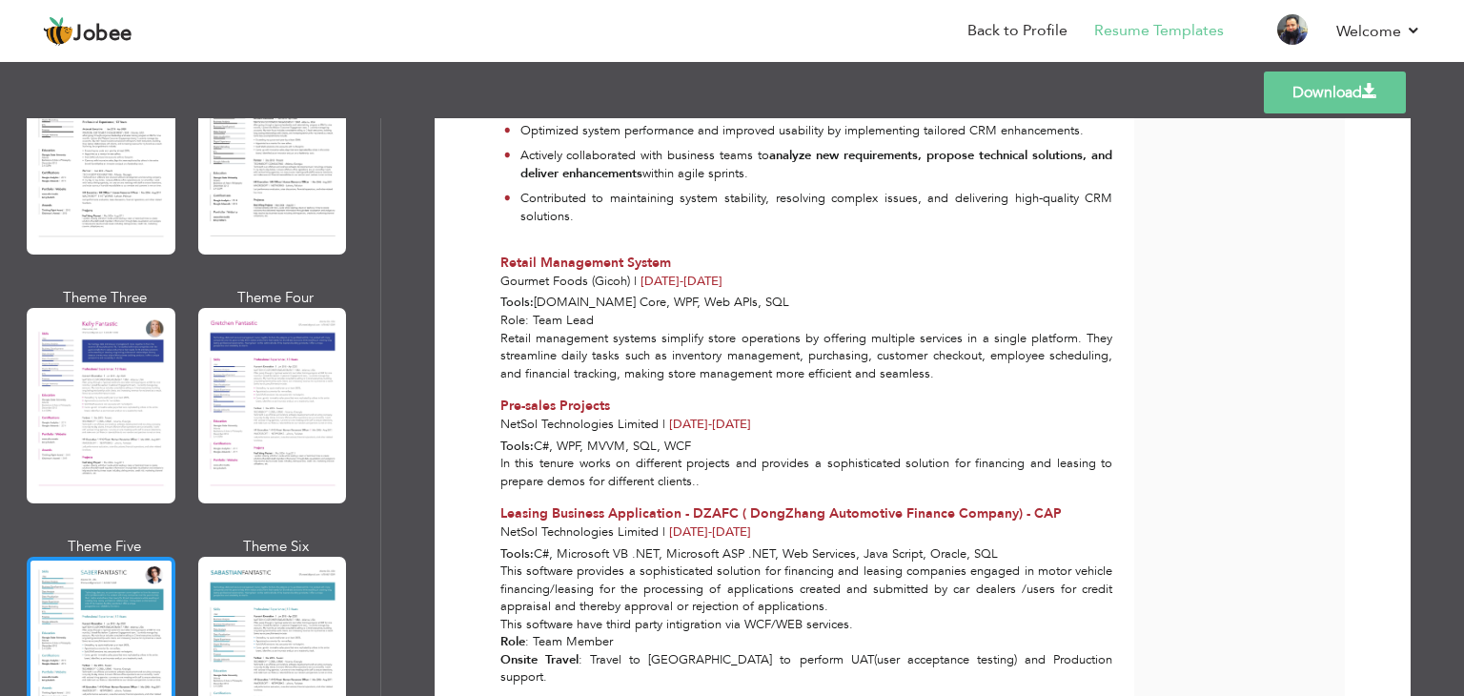
click at [116, 582] on div at bounding box center [101, 654] width 149 height 195
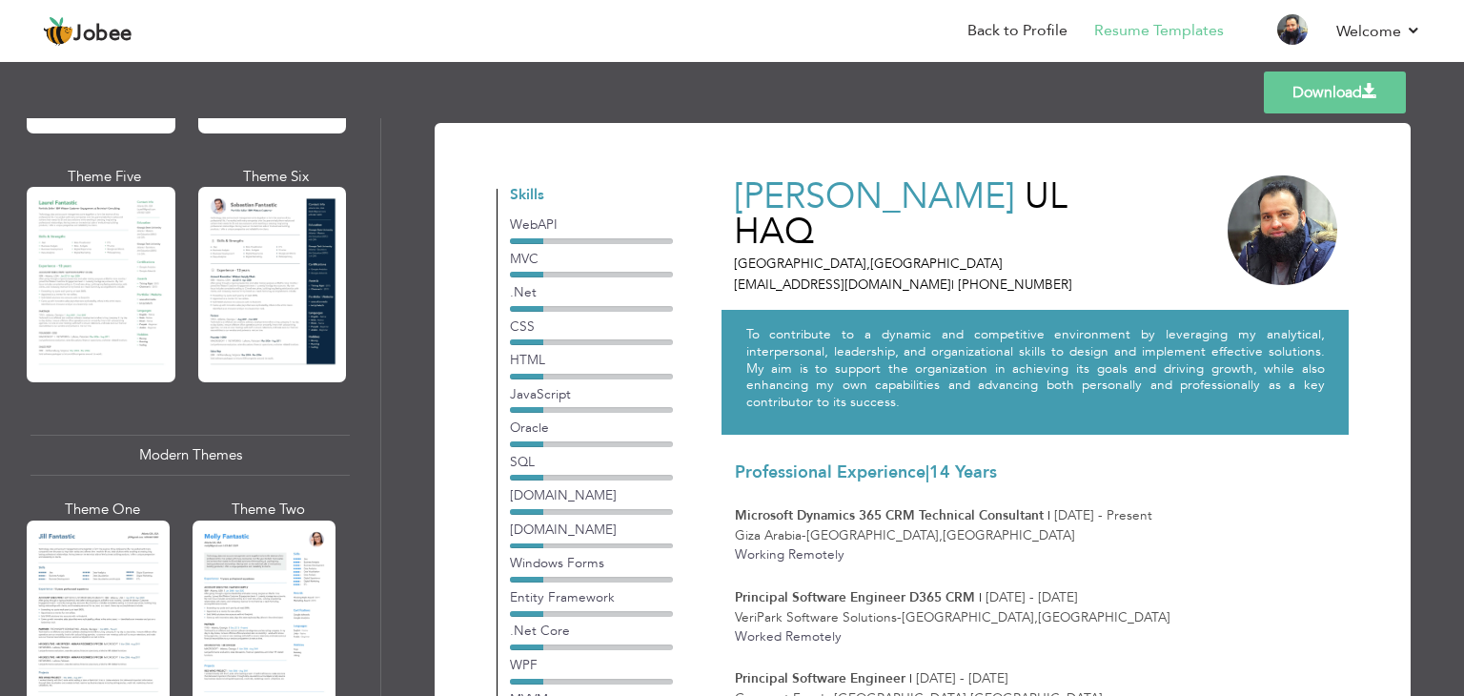
scroll to position [559, 0]
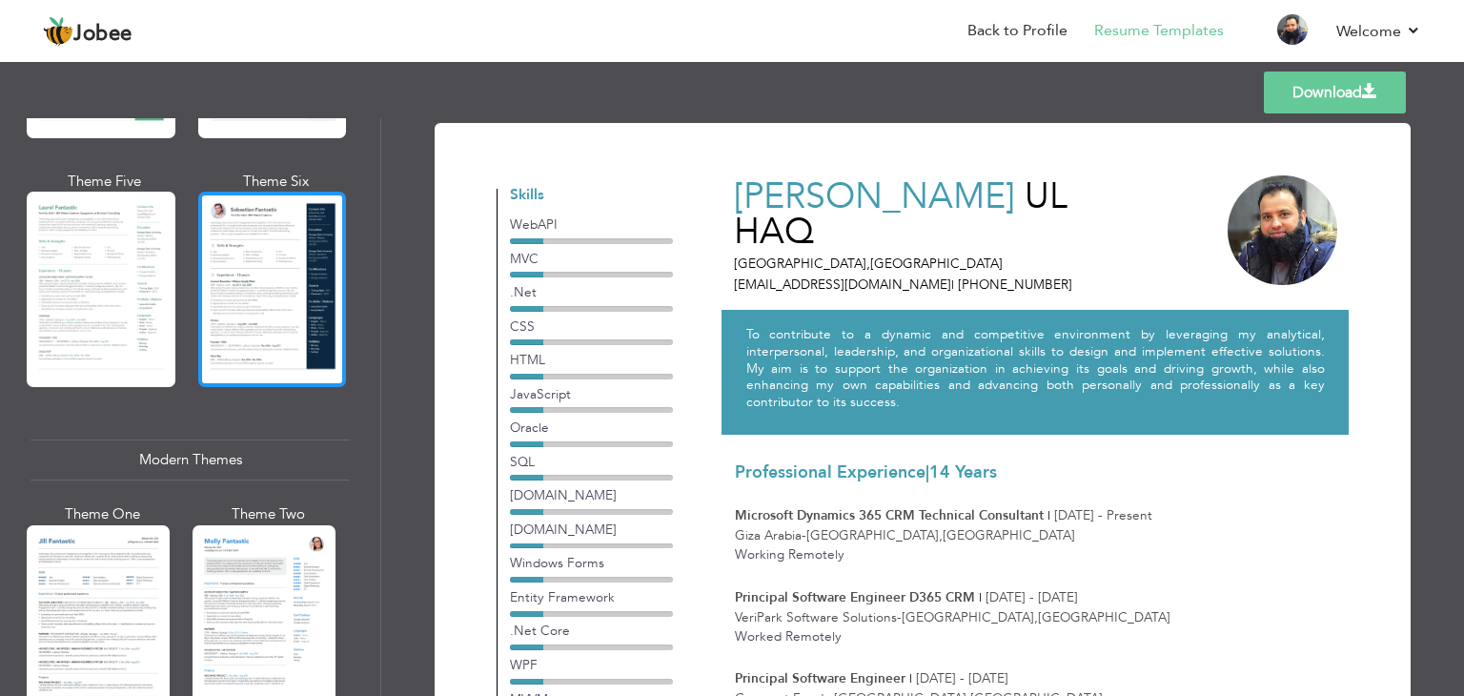
click at [233, 241] on div at bounding box center [272, 289] width 149 height 195
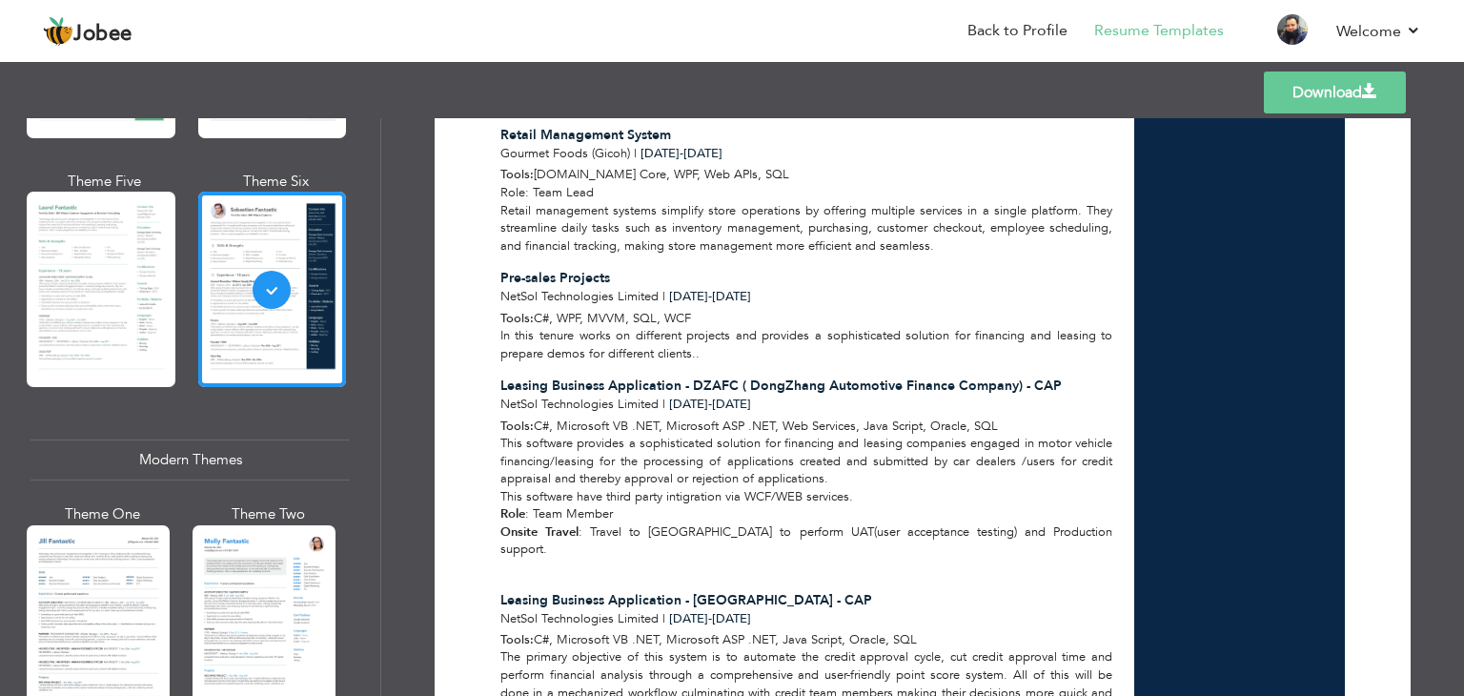
scroll to position [1441, 0]
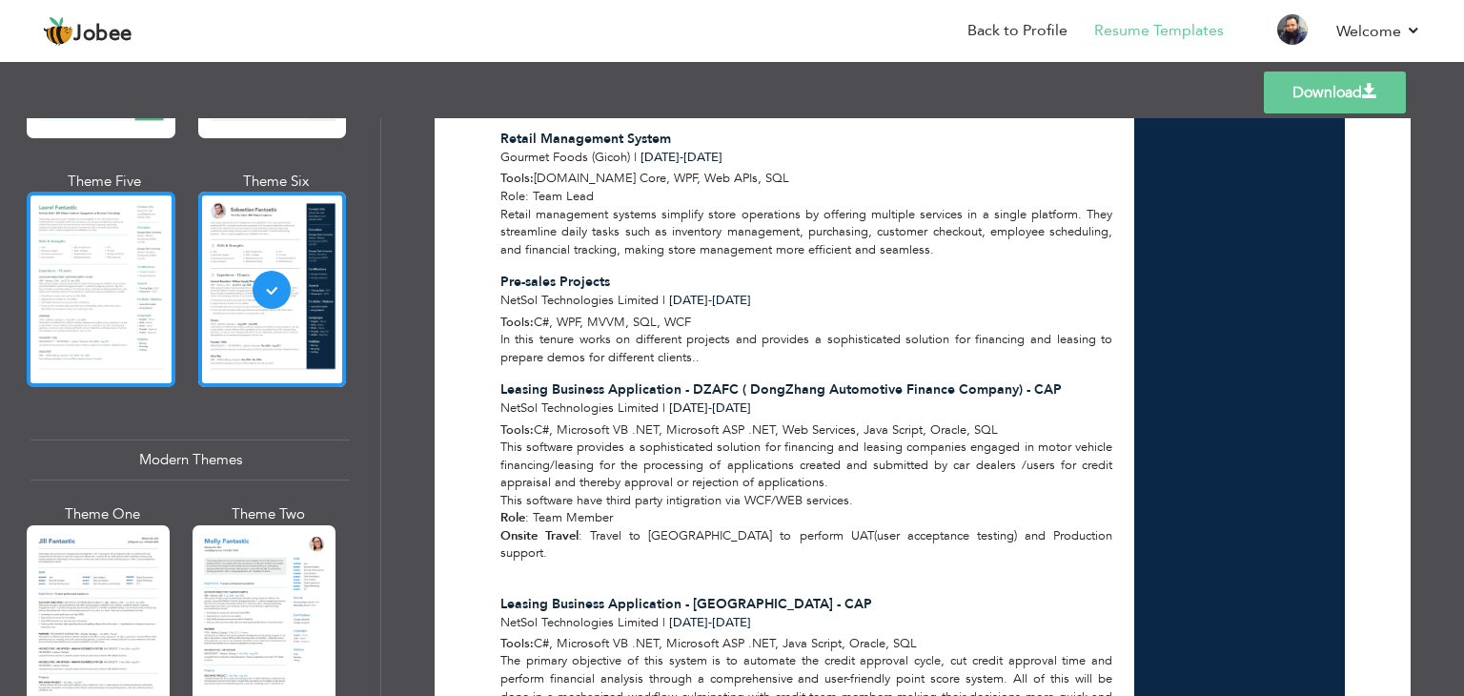
click at [71, 281] on div at bounding box center [101, 289] width 149 height 195
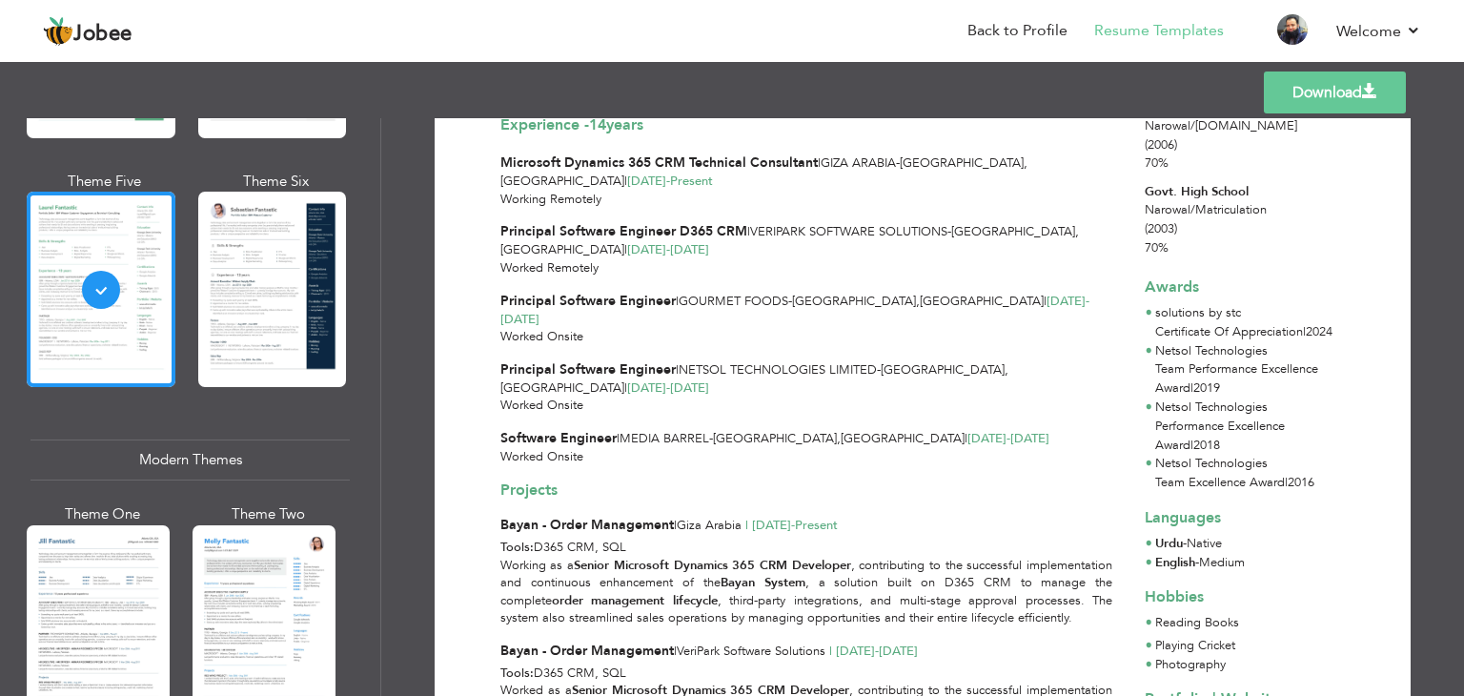
scroll to position [396, 0]
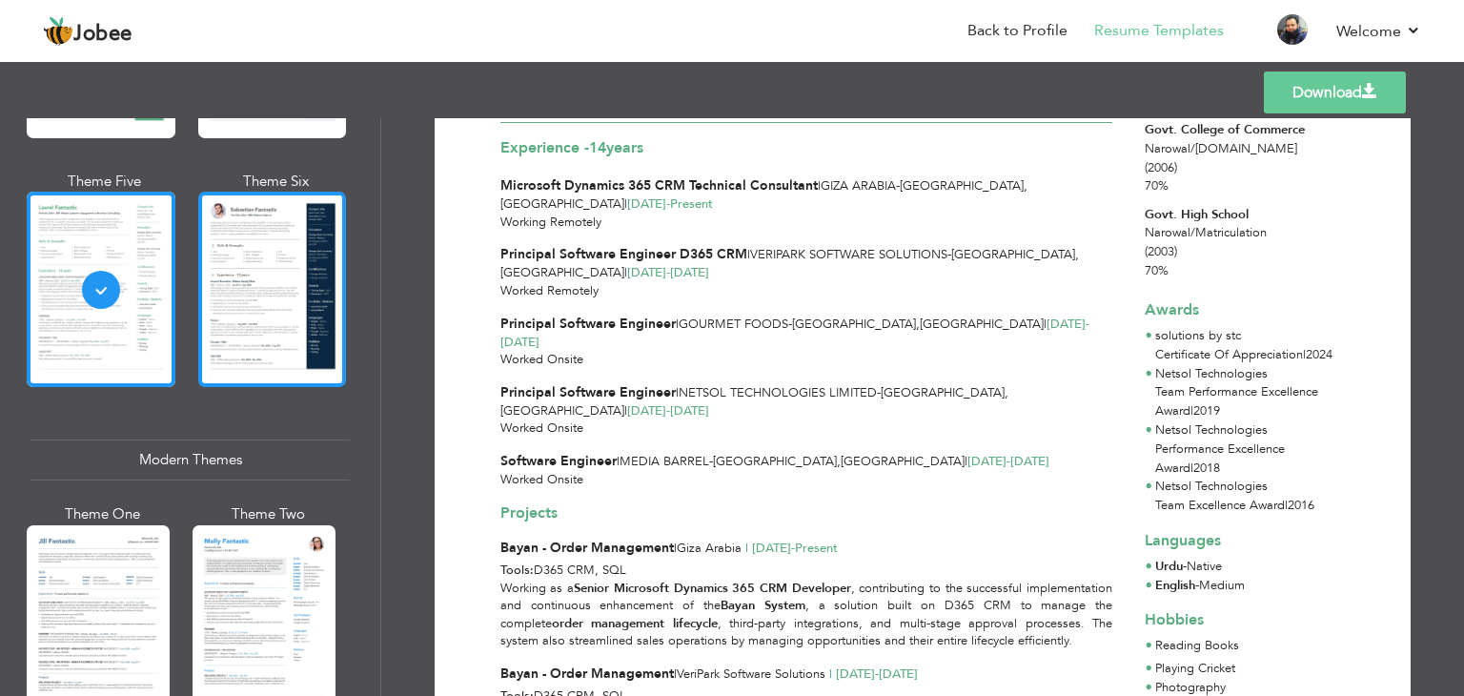
click at [267, 274] on div at bounding box center [272, 289] width 149 height 195
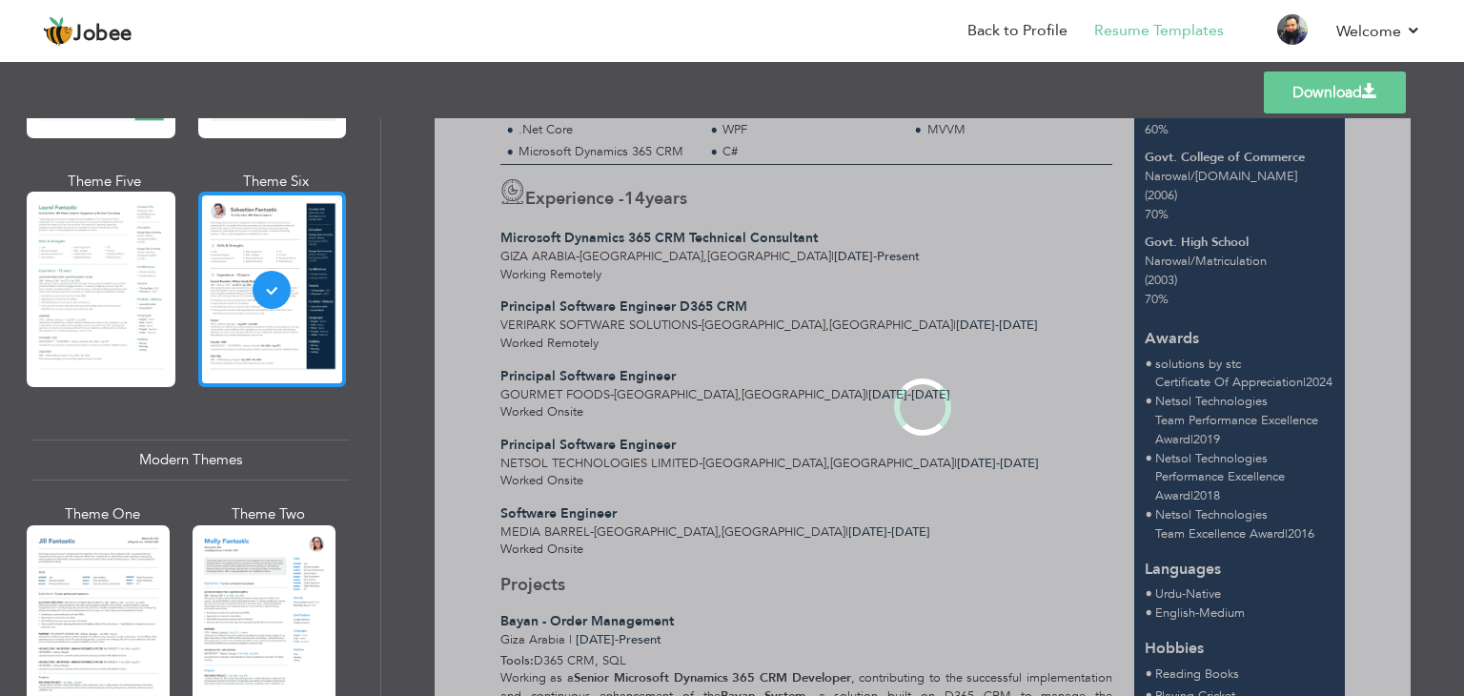
scroll to position [0, 0]
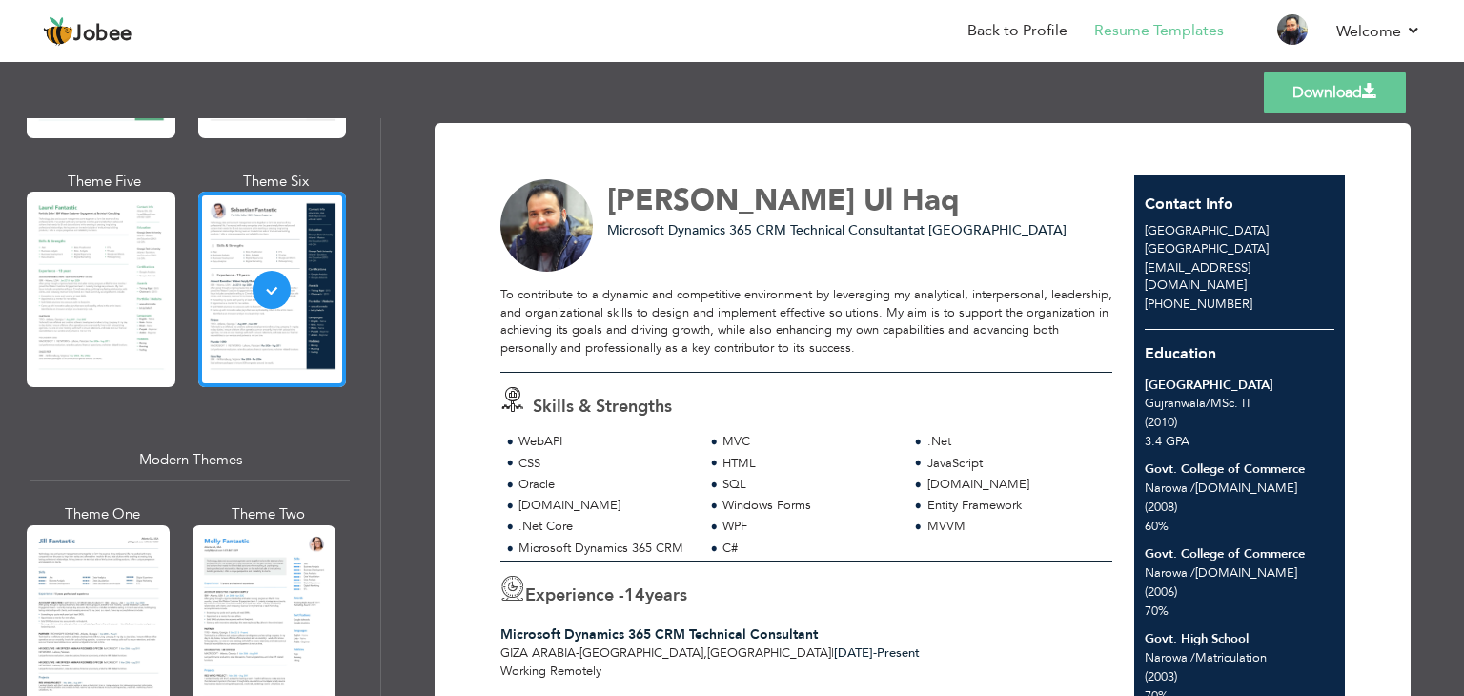
click at [1323, 97] on link "Download" at bounding box center [1335, 92] width 142 height 42
